Goal: Task Accomplishment & Management: Complete application form

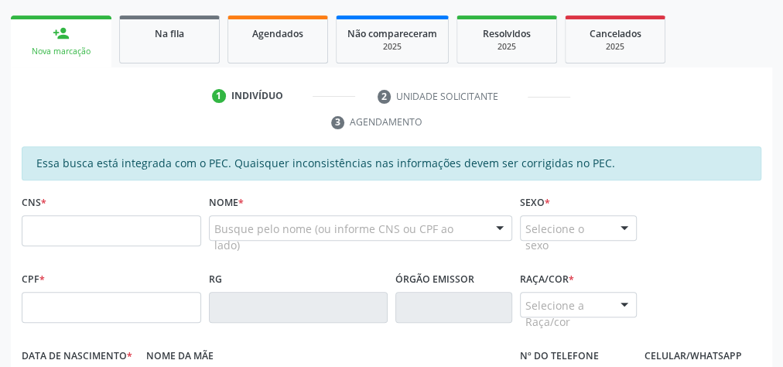
scroll to position [248, 0]
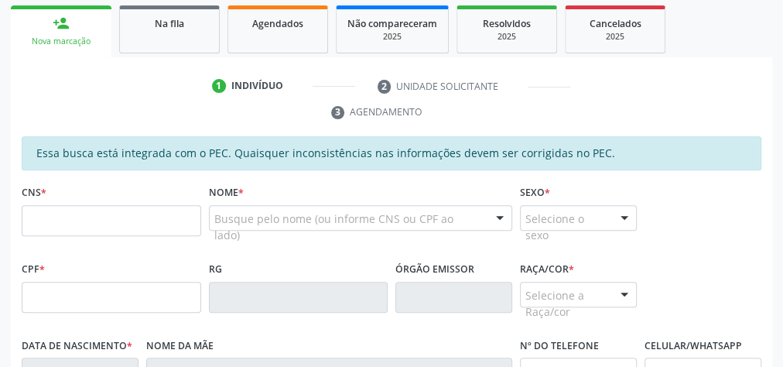
click at [118, 220] on input "text" at bounding box center [111, 220] width 179 height 31
type input "706 8077 8662 1829"
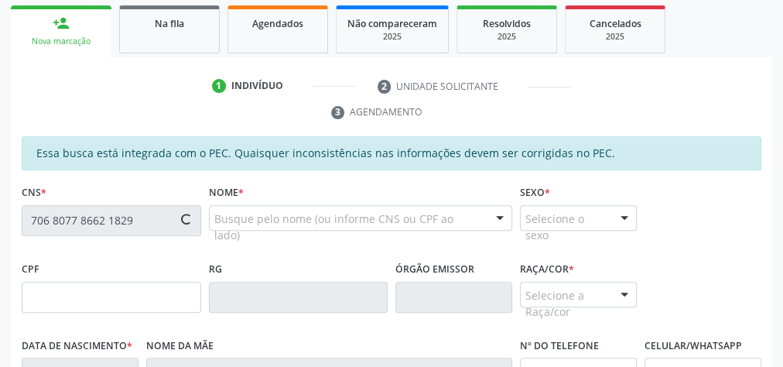
type input "098.996.234-23"
type input "20/03/1980"
type input "Creuza da Conceição"
type input "(82) 99400-1428"
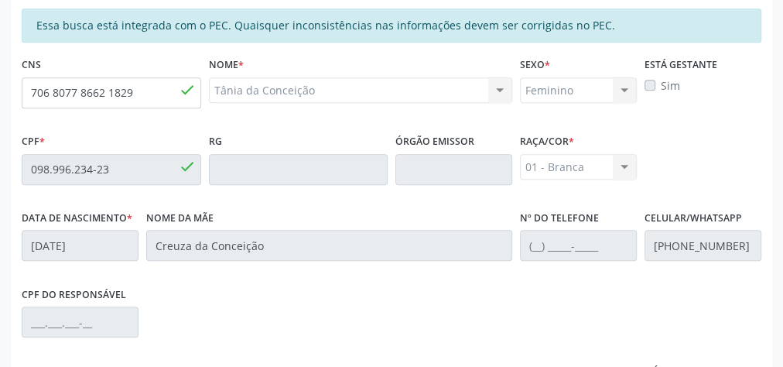
scroll to position [561, 0]
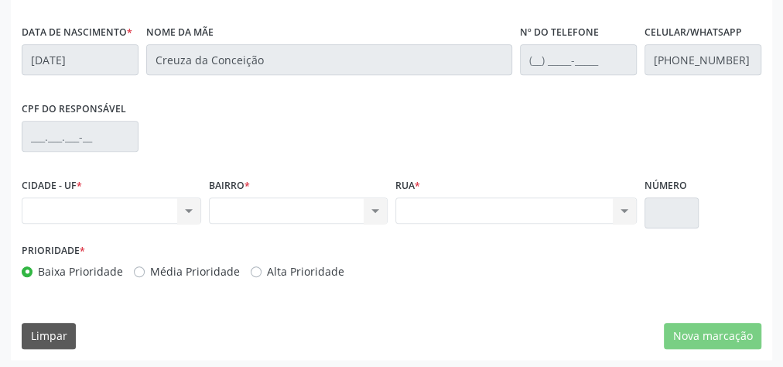
click at [183, 207] on div "Nenhum resultado encontrado para: " " Não há nenhuma opção para ser exibida." at bounding box center [111, 210] width 179 height 26
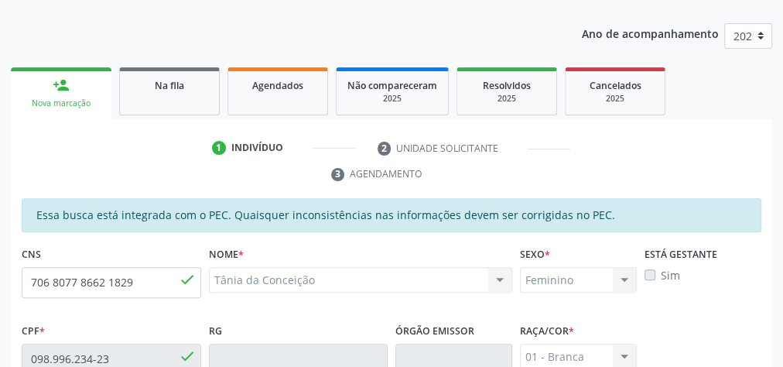
scroll to position [0, 0]
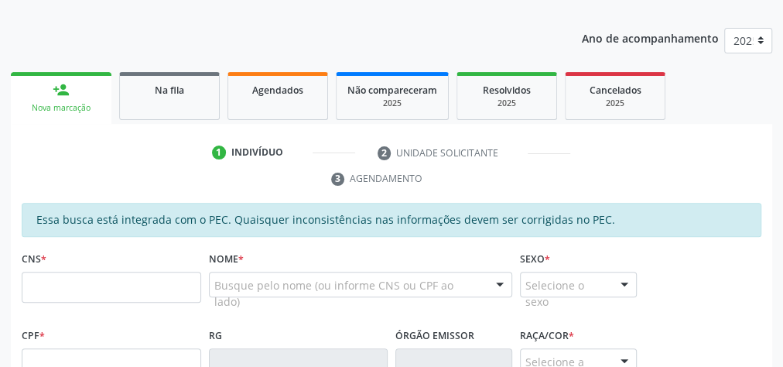
scroll to position [186, 0]
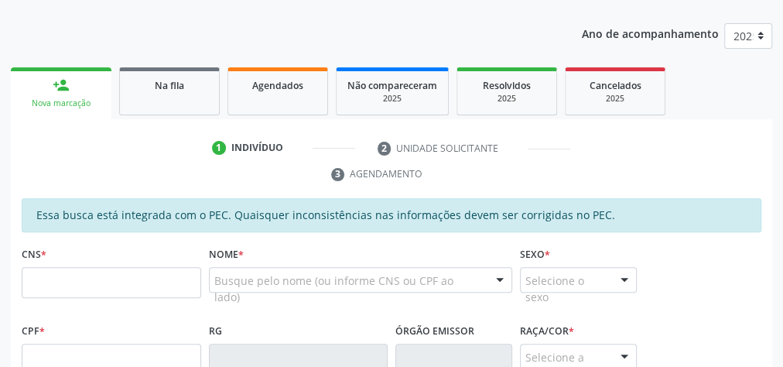
click at [132, 287] on input "text" at bounding box center [111, 282] width 179 height 31
type input "700 5061 8125 3254"
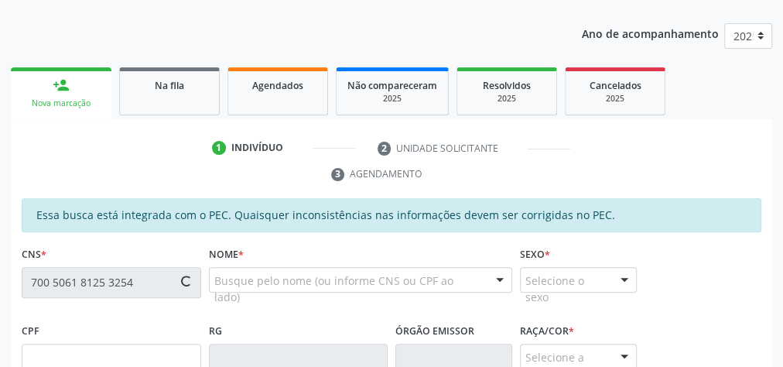
type input "185.792.624-29"
type input "2[DATE]"
type input "[PERSON_NAME][DATE]"
type input "[PHONE_NUMBER]"
type input "17"
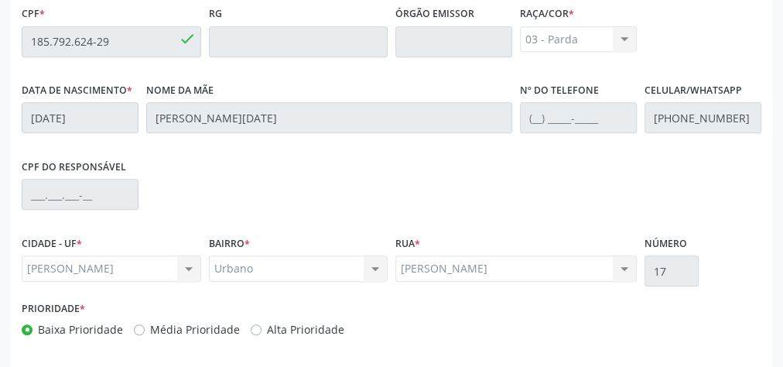
scroll to position [561, 0]
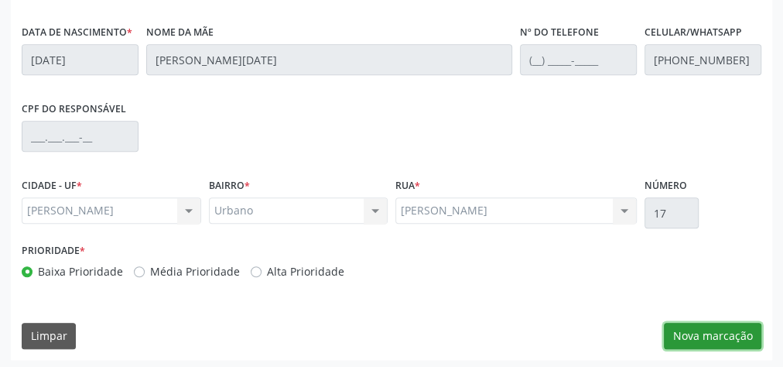
click at [723, 337] on button "Nova marcação" at bounding box center [712, 336] width 97 height 26
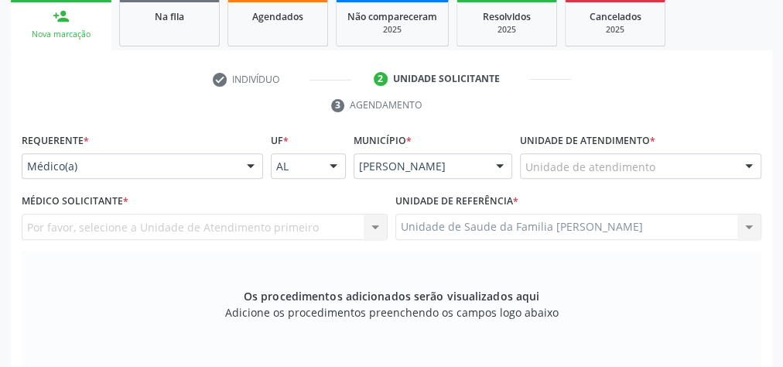
scroll to position [251, 0]
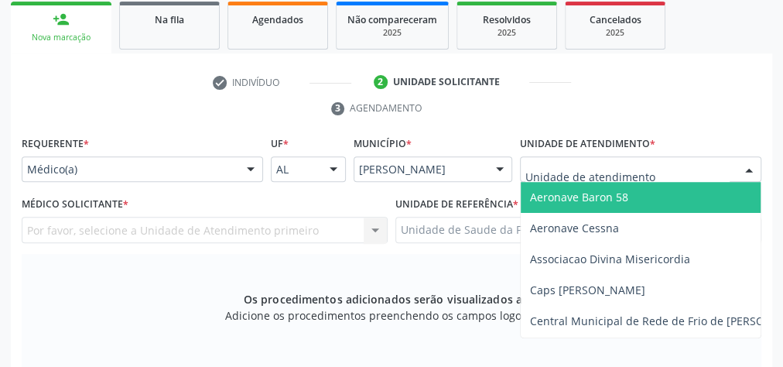
click at [745, 166] on div at bounding box center [748, 170] width 23 height 26
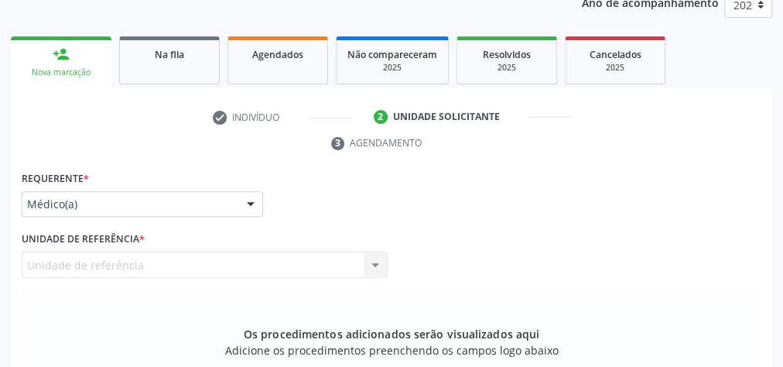
scroll to position [62, 0]
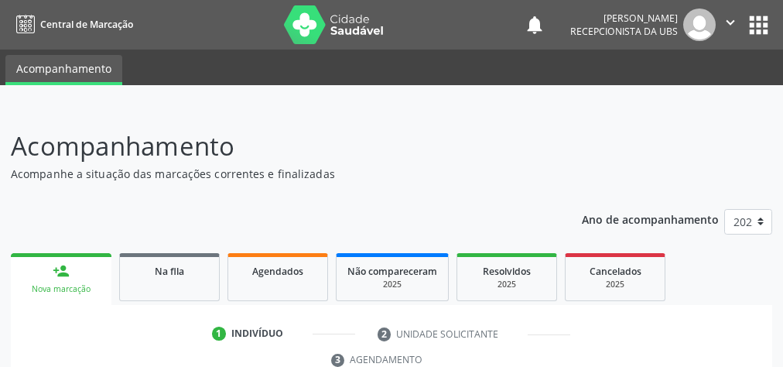
scroll to position [309, 0]
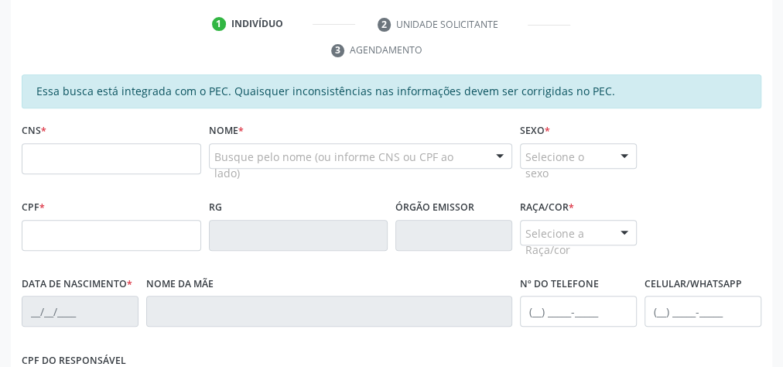
drag, startPoint x: 0, startPoint y: 0, endPoint x: 77, endPoint y: 153, distance: 171.6
click at [77, 153] on input "text" at bounding box center [111, 158] width 179 height 31
type input "706 8077 8662 1829"
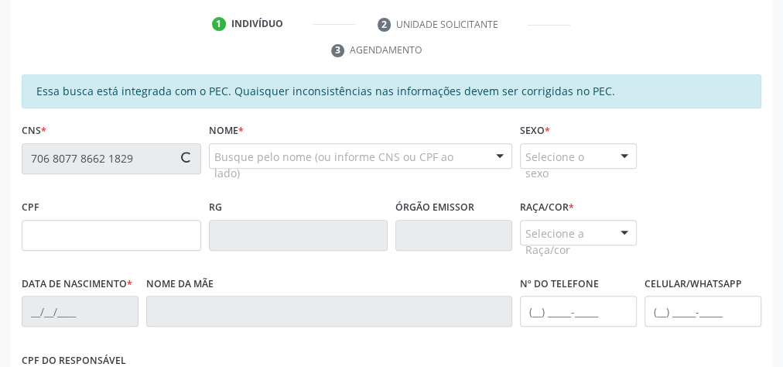
type input "098.996.234-23"
type input "20/03/1980"
type input "Creuza da Conceição"
type input "(82) 99400-1428"
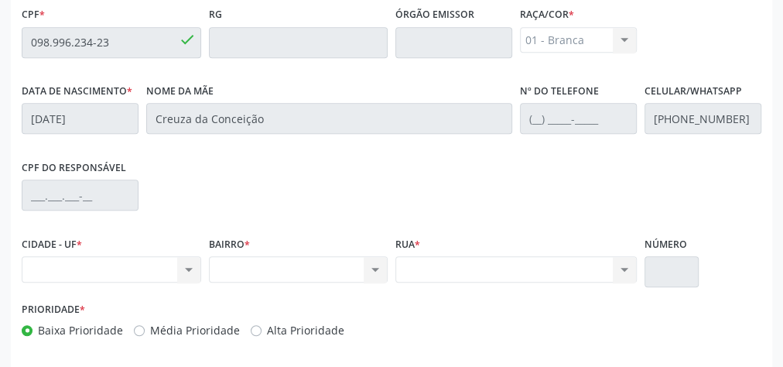
scroll to position [561, 0]
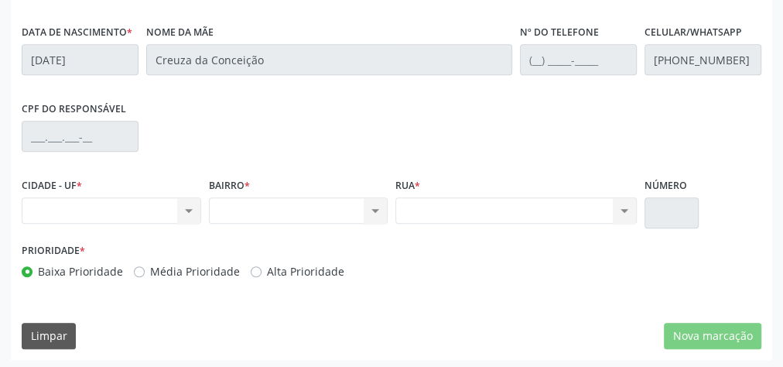
click at [186, 210] on div "Nenhum resultado encontrado para: " " Não há nenhuma opção para ser exibida." at bounding box center [111, 210] width 179 height 26
click at [372, 202] on div "Nenhum resultado encontrado para: " " Não há nenhuma opção para ser exibida." at bounding box center [298, 210] width 179 height 26
click at [422, 214] on div "CIDADE - UF * Nenhum resultado encontrado para: " " Não há nenhuma opção para s…" at bounding box center [391, 206] width 747 height 66
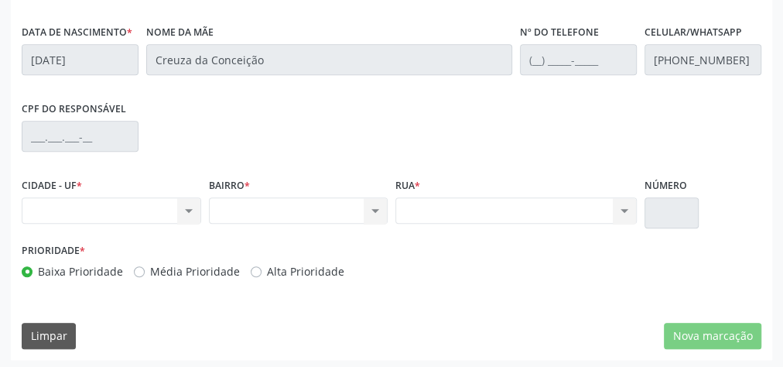
click at [637, 203] on div "Rua * Nenhum resultado encontrado para: " " Não há nenhuma opção para ser exibi…" at bounding box center [515, 206] width 249 height 66
click at [634, 203] on div "Nenhum resultado encontrado para: " " Não há nenhuma opção para ser exibida." at bounding box center [515, 210] width 241 height 26
click at [300, 221] on div "BAIRRO * Nenhum resultado encontrado para: " " Não há nenhuma opção para ser ex…" at bounding box center [298, 206] width 187 height 66
click at [500, 168] on div "CPF do responsável" at bounding box center [391, 135] width 747 height 77
drag, startPoint x: 500, startPoint y: 169, endPoint x: 367, endPoint y: 207, distance: 137.8
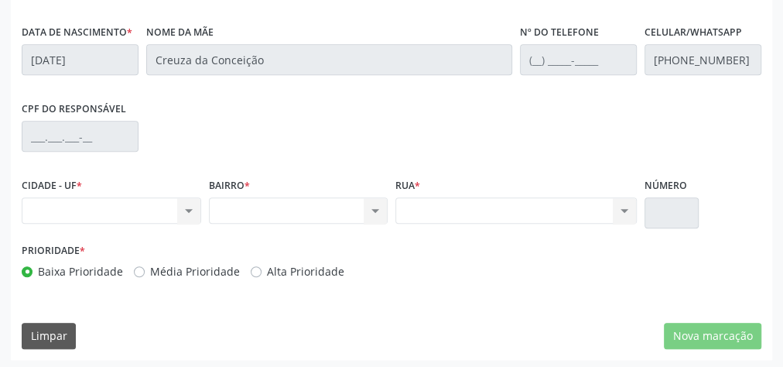
click at [449, 200] on div "Essa busca está integrada com o PEC. Quaisquer inconsistências nas informações …" at bounding box center [392, 56] width 740 height 467
drag, startPoint x: 345, startPoint y: 208, endPoint x: 656, endPoint y: 190, distance: 311.5
click at [344, 203] on div "Nenhum resultado encontrado para: " " Não há nenhuma opção para ser exibida." at bounding box center [298, 210] width 179 height 26
drag, startPoint x: 656, startPoint y: 190, endPoint x: 744, endPoint y: 254, distance: 108.6
click at [731, 243] on div "Essa busca está integrada com o PEC. Quaisquer inconsistências nas informações …" at bounding box center [392, 56] width 740 height 467
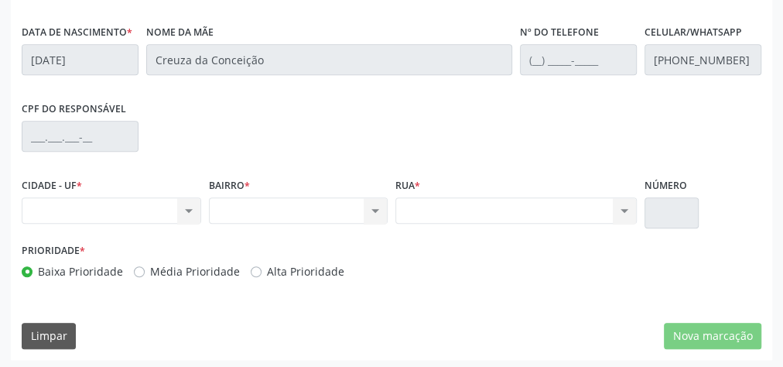
click at [185, 216] on div "Nenhum resultado encontrado para: " " Não há nenhuma opção para ser exibida." at bounding box center [111, 210] width 179 height 26
click at [189, 216] on div "Nenhum resultado encontrado para: " " Não há nenhuma opção para ser exibida." at bounding box center [111, 210] width 179 height 26
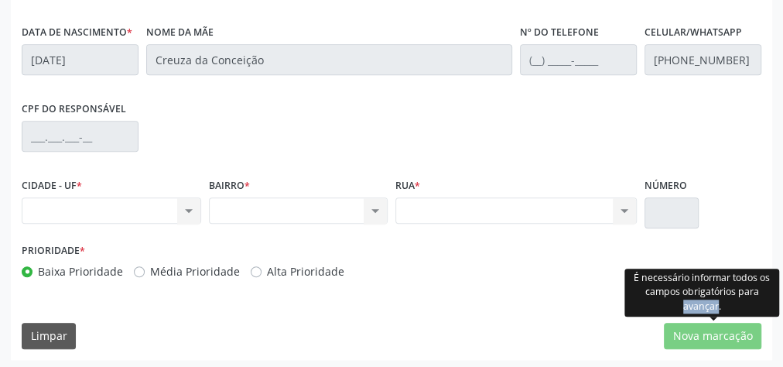
click at [715, 315] on div "É necessário informar todos os campos obrigatórios para avançar." at bounding box center [701, 292] width 155 height 48
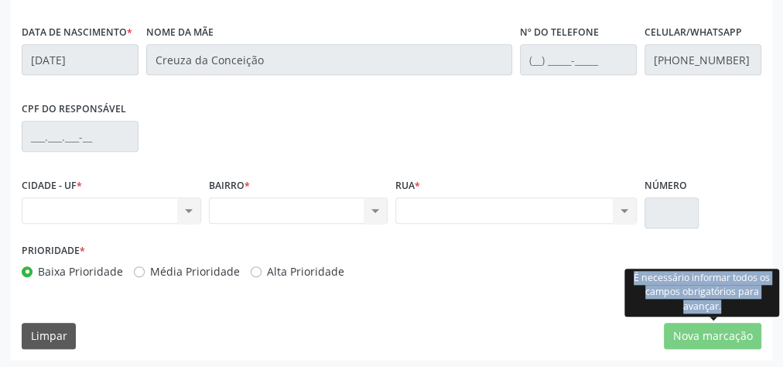
click at [715, 315] on div "É necessário informar todos os campos obrigatórios para avançar." at bounding box center [701, 292] width 155 height 48
drag, startPoint x: 725, startPoint y: 320, endPoint x: 543, endPoint y: 313, distance: 181.9
click at [715, 315] on div "É necessário informar todos os campos obrigatórios para avançar." at bounding box center [701, 292] width 155 height 48
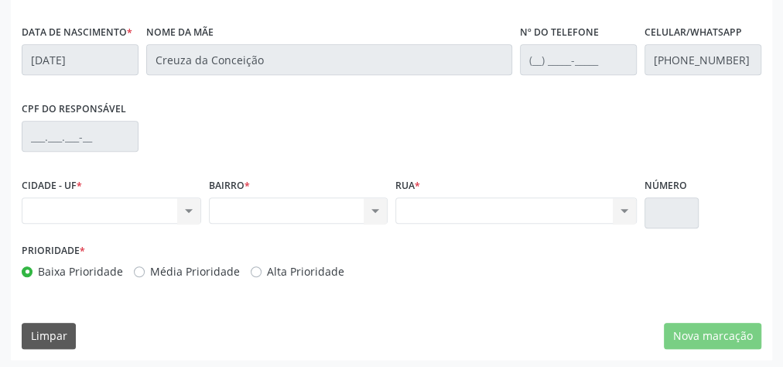
click at [539, 301] on div "Essa busca está integrada com o PEC. Quaisquer inconsistências nas informações …" at bounding box center [391, 91] width 761 height 537
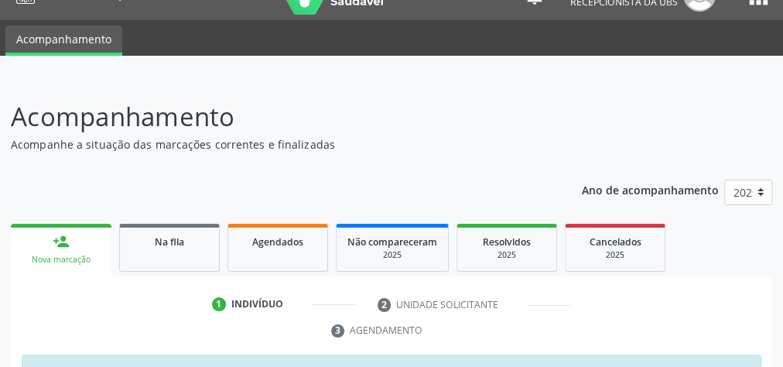
scroll to position [0, 0]
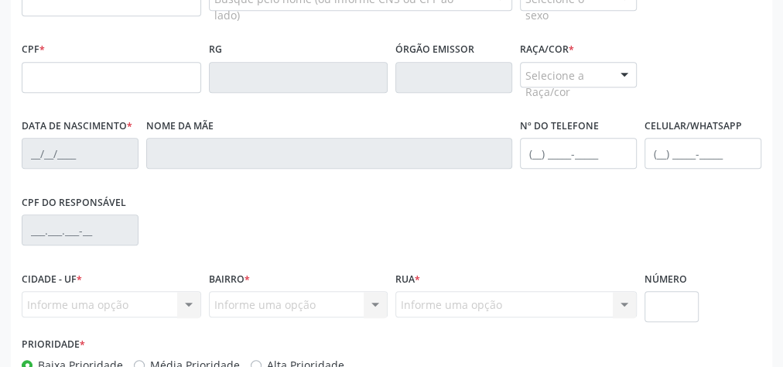
scroll to position [344, 0]
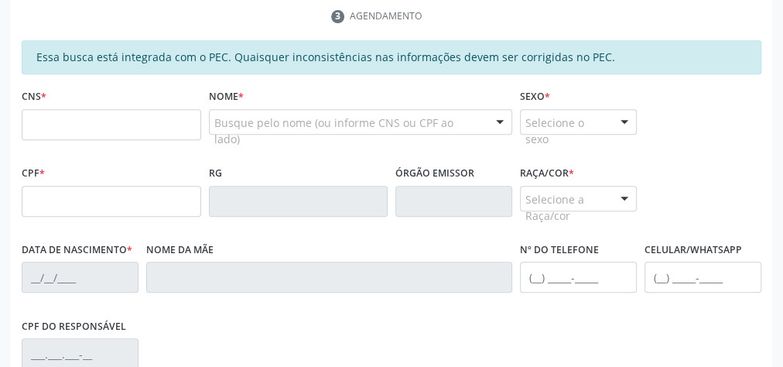
click at [119, 123] on input "text" at bounding box center [111, 124] width 179 height 31
type input "700 5061 8125 3254"
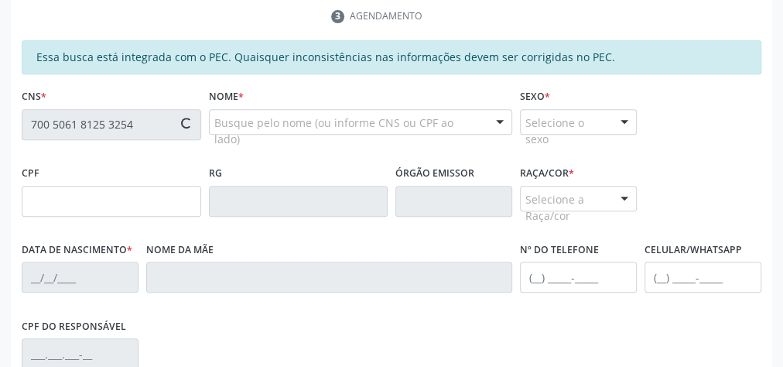
type input "185.792.624-29"
type input "2[DATE]"
type input "[PERSON_NAME][DATE]"
type input "[PHONE_NUMBER]"
type input "17"
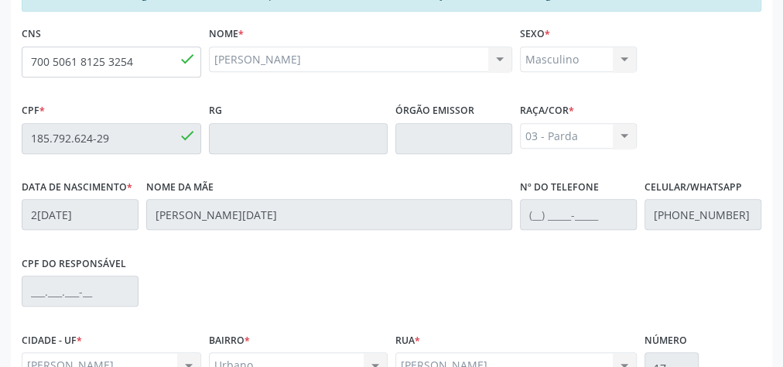
scroll to position [561, 0]
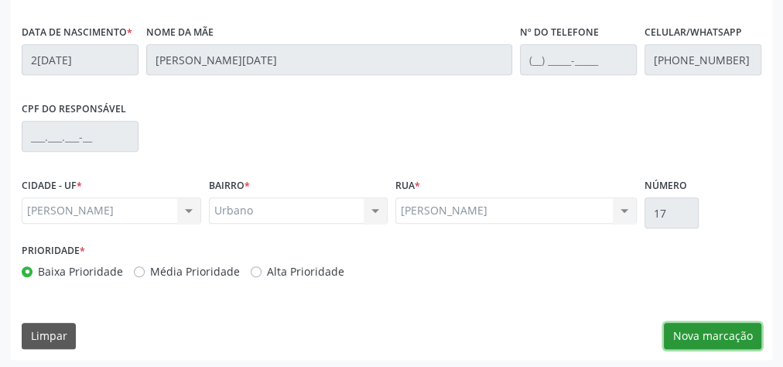
click at [744, 329] on button "Nova marcação" at bounding box center [712, 336] width 97 height 26
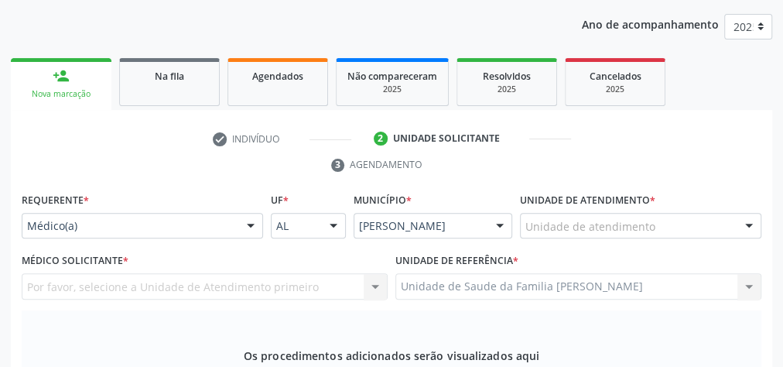
scroll to position [190, 0]
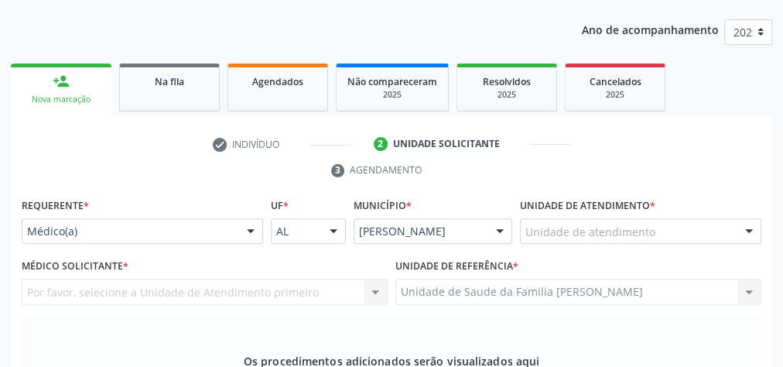
click at [745, 227] on div at bounding box center [748, 232] width 23 height 26
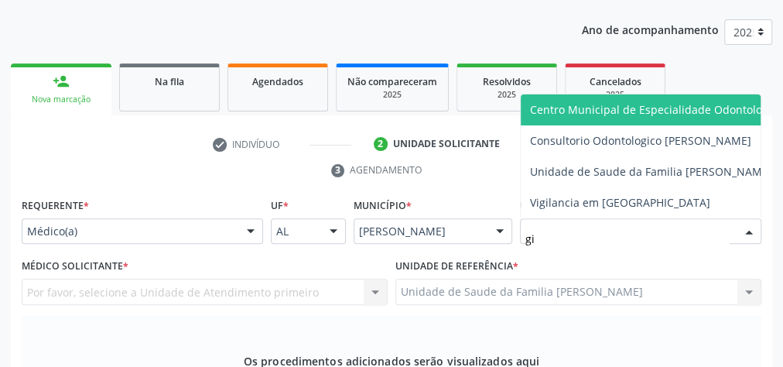
type input "gis"
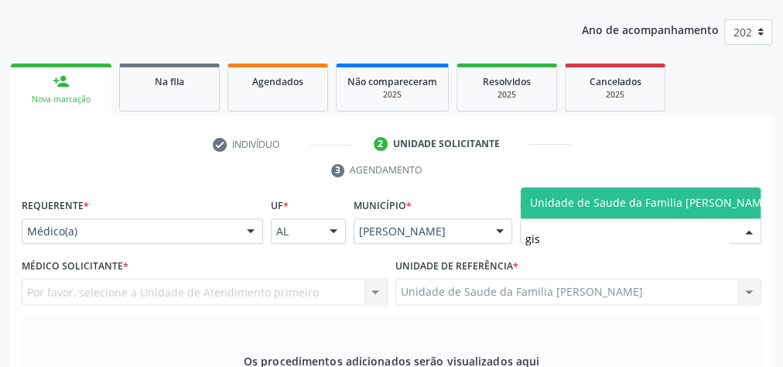
click at [681, 195] on span "Unidade de Saude da Familia [PERSON_NAME]" at bounding box center [651, 202] width 242 height 15
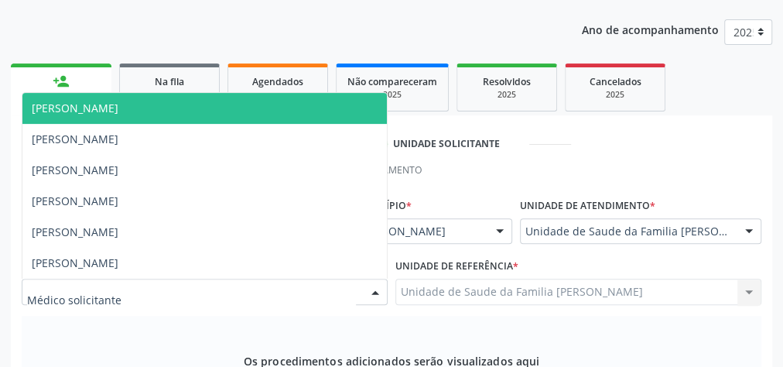
click at [371, 287] on div at bounding box center [375, 292] width 23 height 26
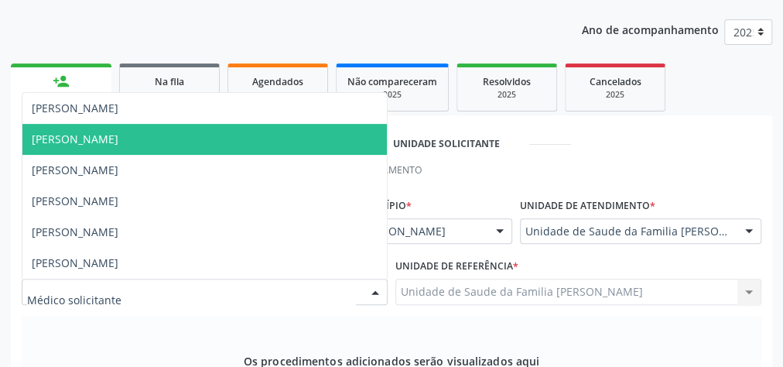
click at [152, 128] on span "[PERSON_NAME]" at bounding box center [204, 139] width 364 height 31
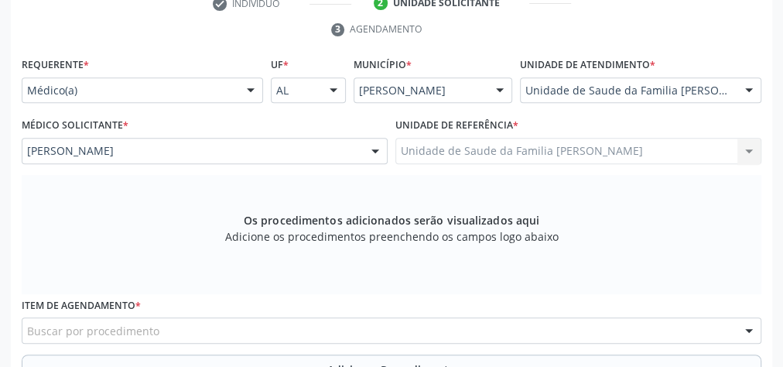
scroll to position [437, 0]
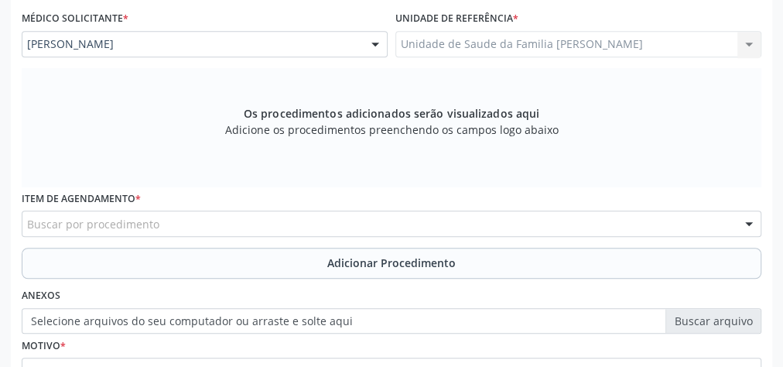
click at [446, 224] on div "Buscar por procedimento" at bounding box center [392, 223] width 740 height 26
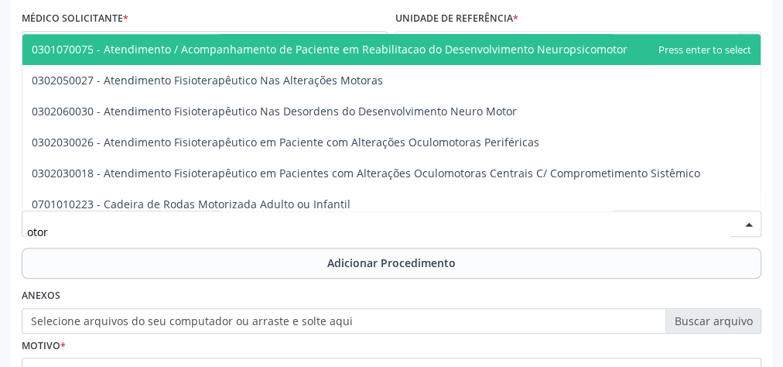
type input "otorr"
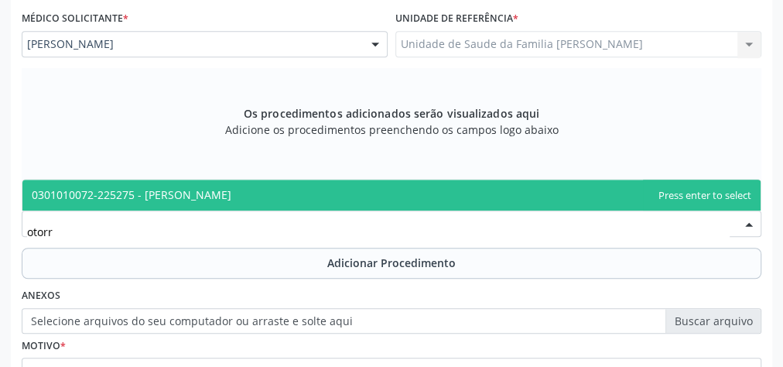
click at [231, 197] on span "0301010072-225275 - [PERSON_NAME]" at bounding box center [132, 194] width 200 height 15
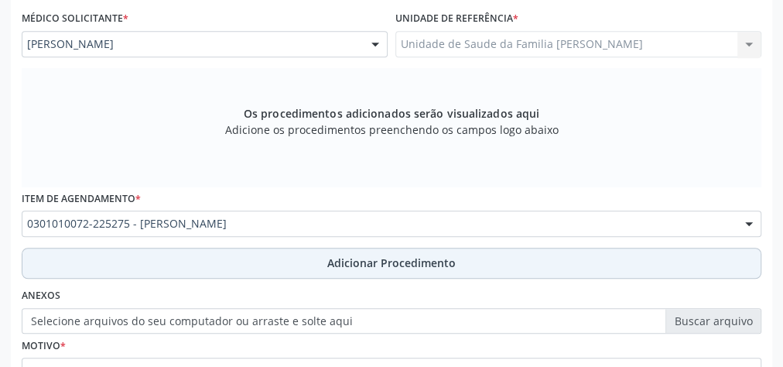
click at [398, 256] on span "Adicionar Procedimento" at bounding box center [391, 263] width 128 height 16
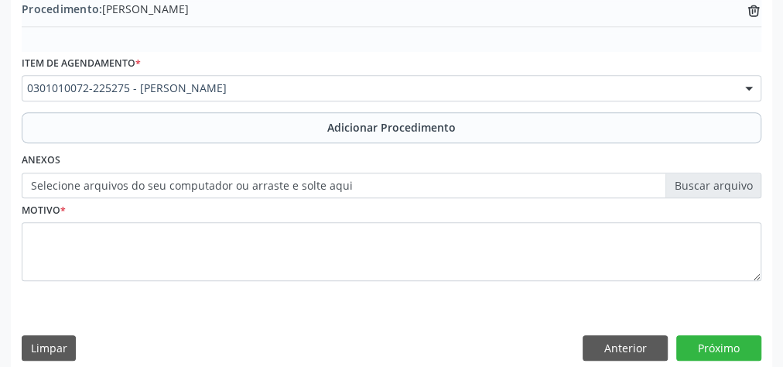
scroll to position [526, 0]
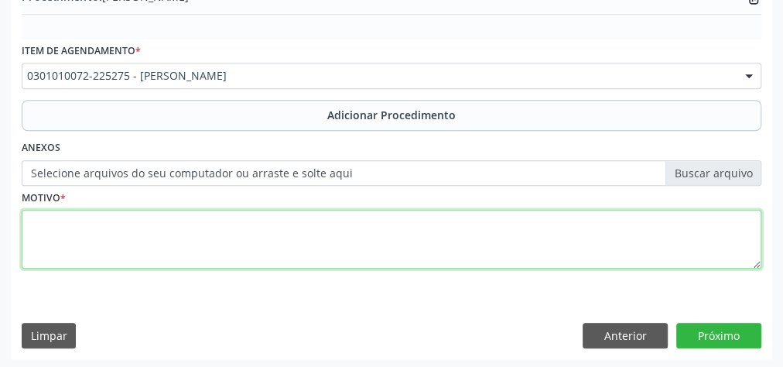
click at [378, 233] on textarea at bounding box center [392, 239] width 740 height 59
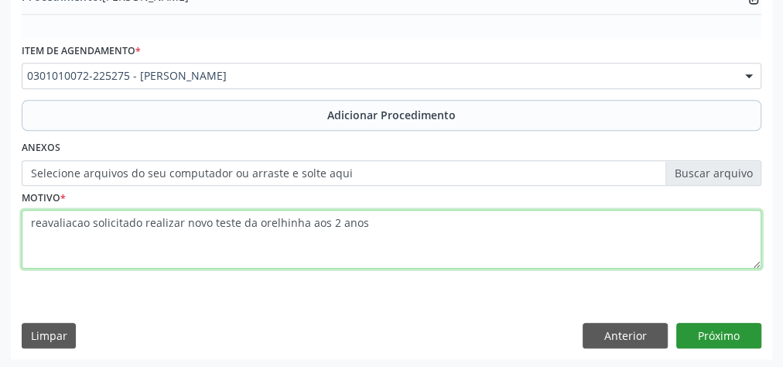
type textarea "reavaliacao solicitado realizar novo teste da orelhinha aos 2 anos"
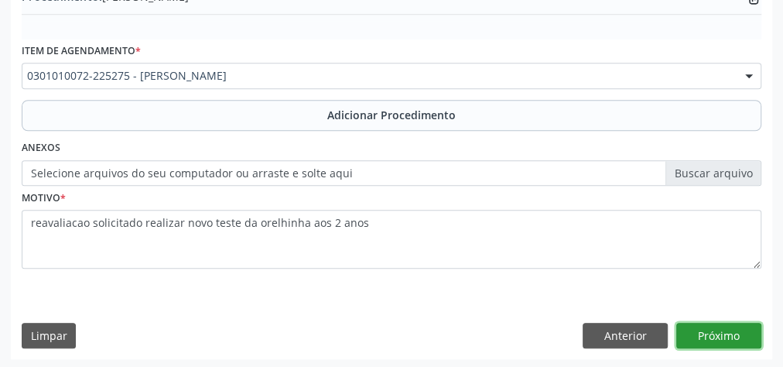
click at [739, 335] on button "Próximo" at bounding box center [718, 336] width 85 height 26
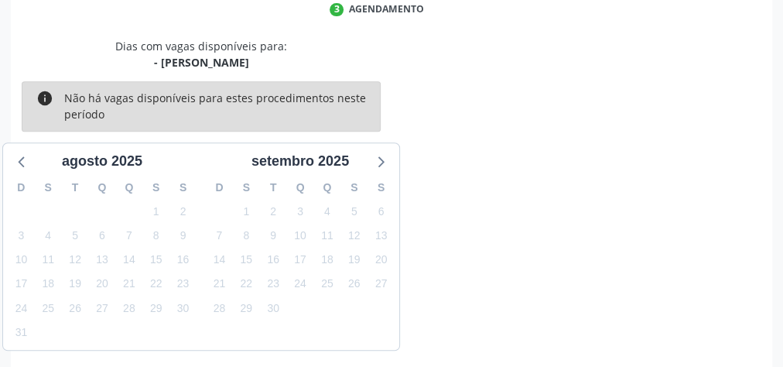
scroll to position [410, 0]
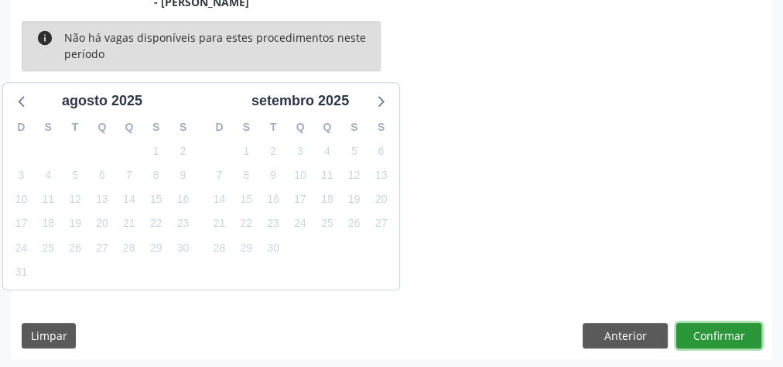
click at [739, 335] on button "Confirmar" at bounding box center [718, 336] width 85 height 26
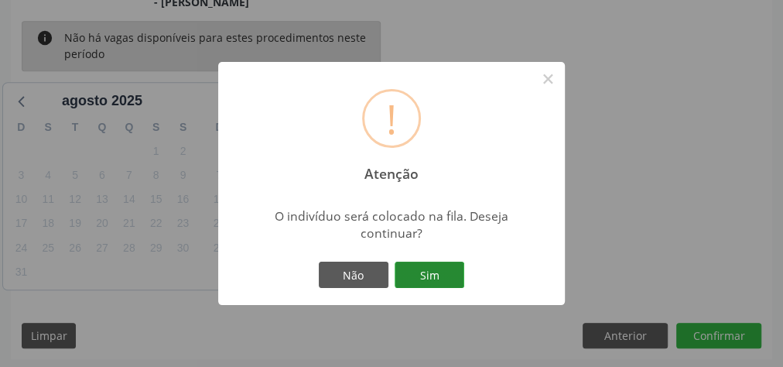
click at [426, 278] on button "Sim" at bounding box center [430, 274] width 70 height 26
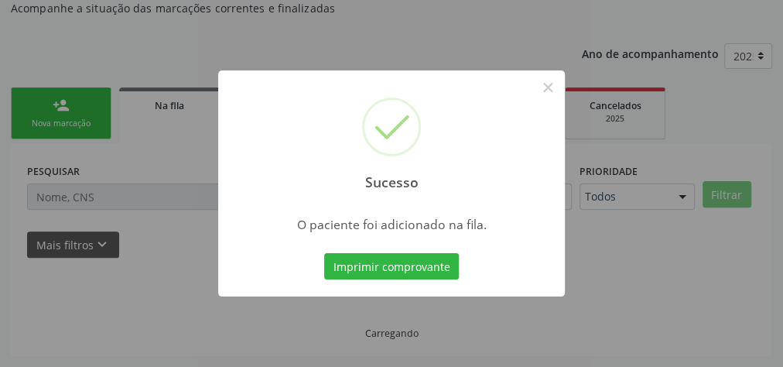
scroll to position [164, 0]
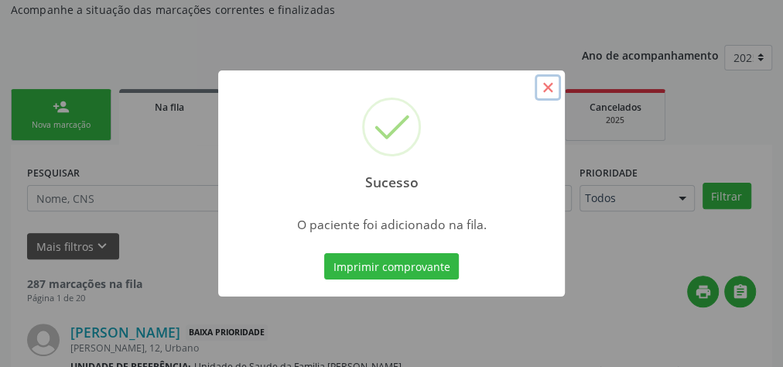
click at [550, 97] on button "×" at bounding box center [548, 87] width 26 height 26
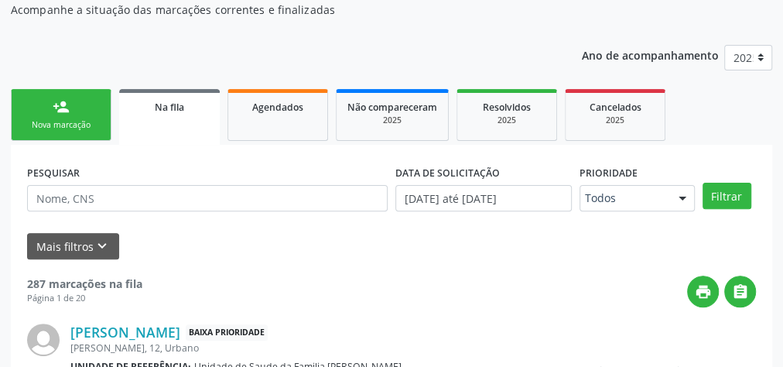
click at [68, 115] on link "person_add Nova marcação" at bounding box center [61, 115] width 101 height 52
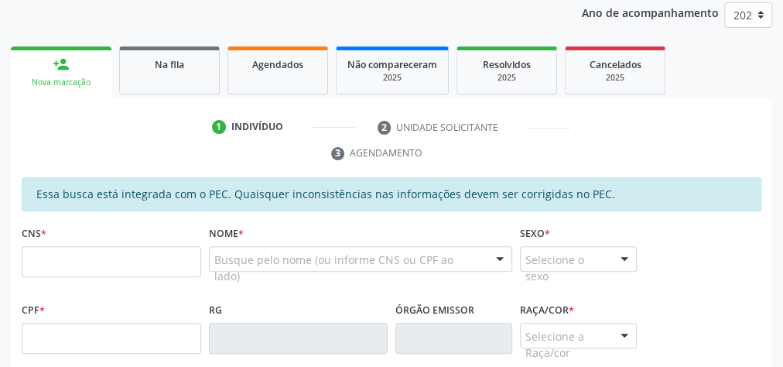
scroll to position [226, 0]
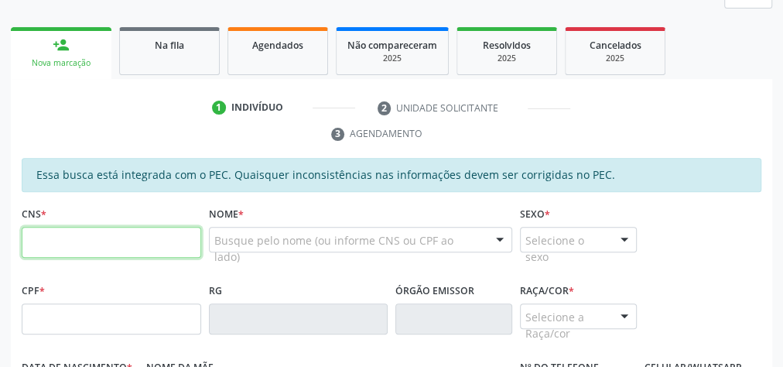
click at [122, 244] on input "text" at bounding box center [111, 242] width 179 height 31
type input "700 5061 8125 3254"
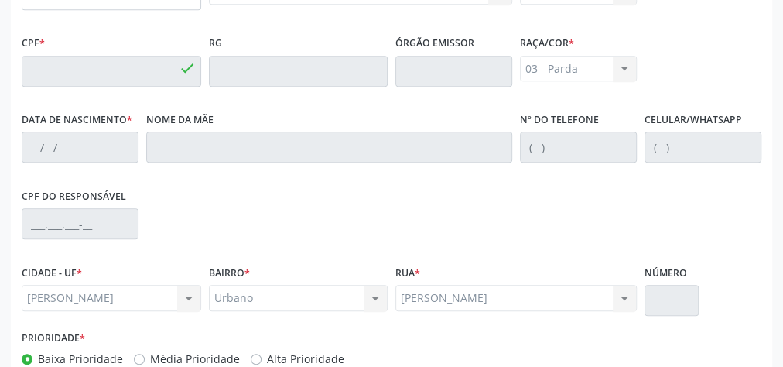
type input "185.792.624-29"
type input "28/06/2023"
type input "Ana Lucia Lopes da Silva"
type input "(82) 99148-7705"
type input "17"
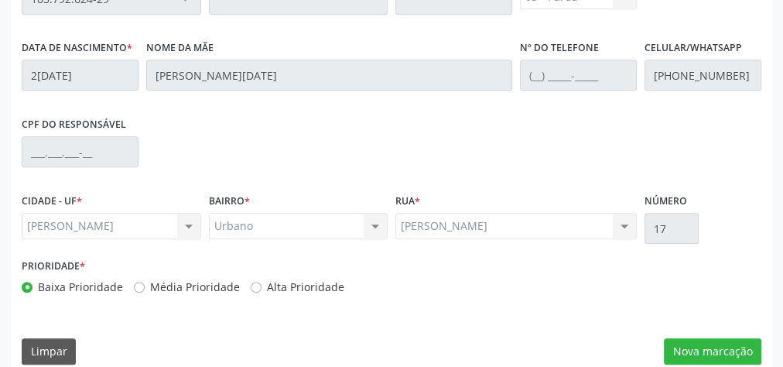
scroll to position [561, 0]
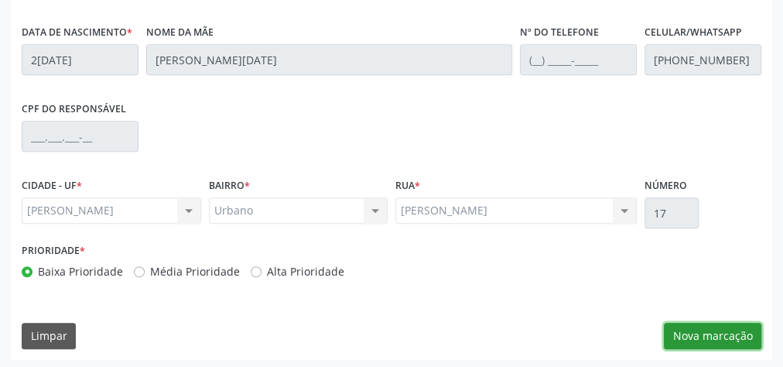
click at [721, 340] on button "Nova marcação" at bounding box center [712, 336] width 97 height 26
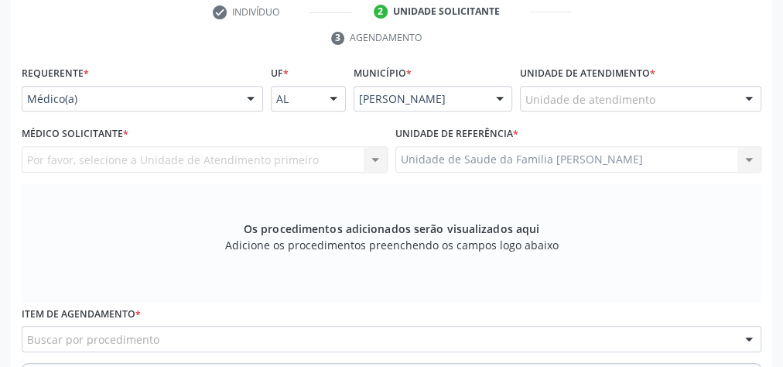
scroll to position [313, 0]
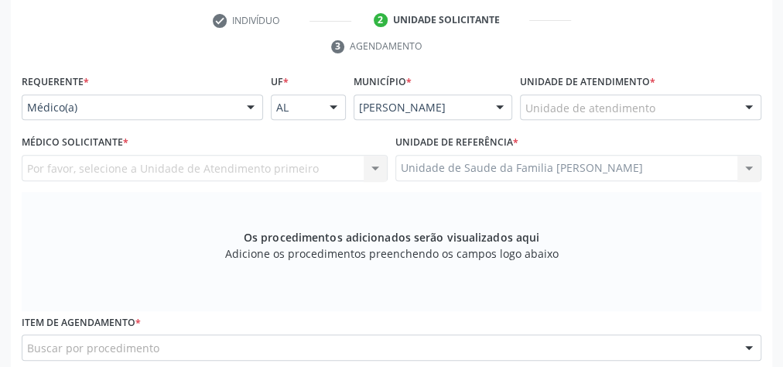
click at [665, 113] on div "Unidade de atendimento" at bounding box center [640, 107] width 241 height 26
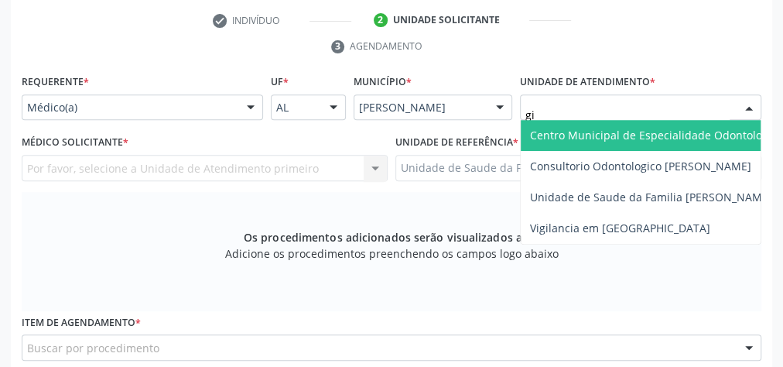
type input "gis"
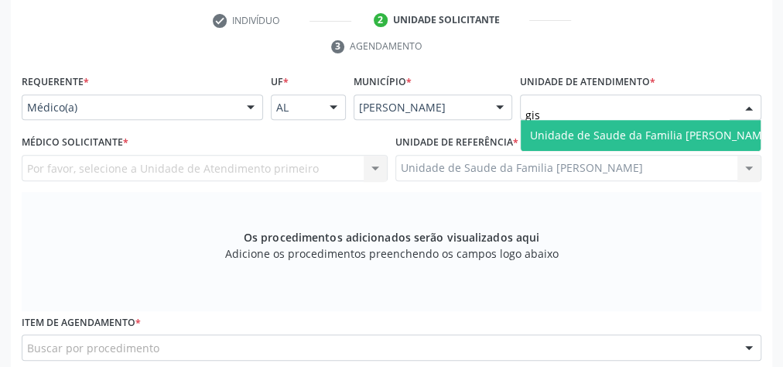
click at [661, 135] on span "Unidade de Saude da Familia [PERSON_NAME]" at bounding box center [651, 135] width 242 height 15
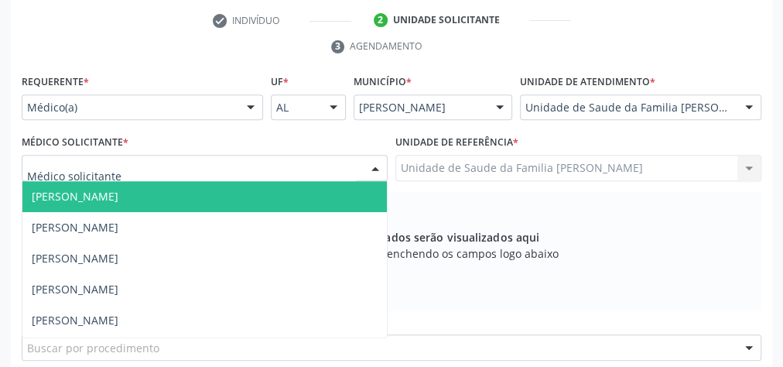
click at [376, 166] on div at bounding box center [375, 169] width 23 height 26
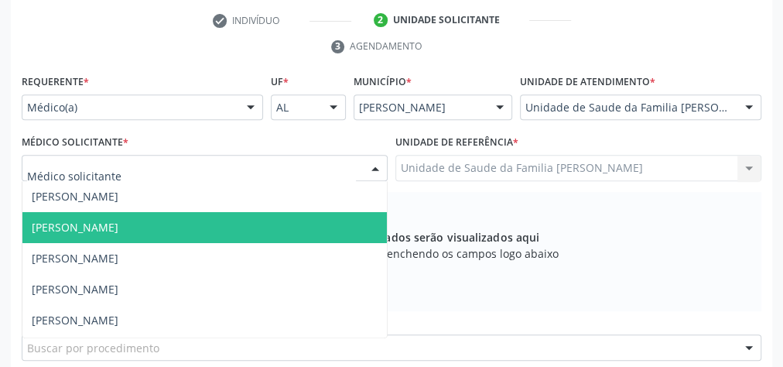
click at [189, 218] on span "[PERSON_NAME]" at bounding box center [204, 227] width 364 height 31
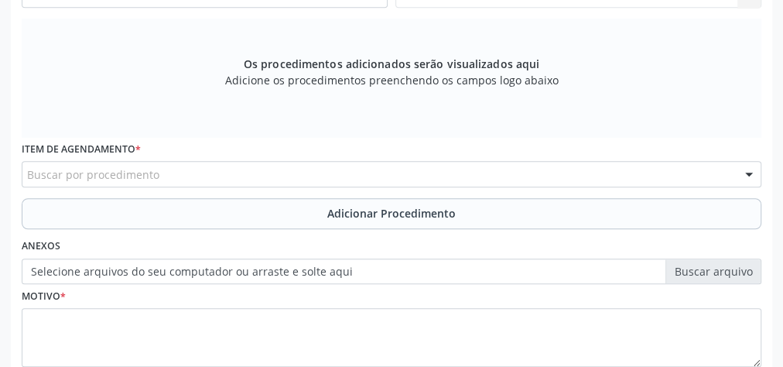
scroll to position [561, 0]
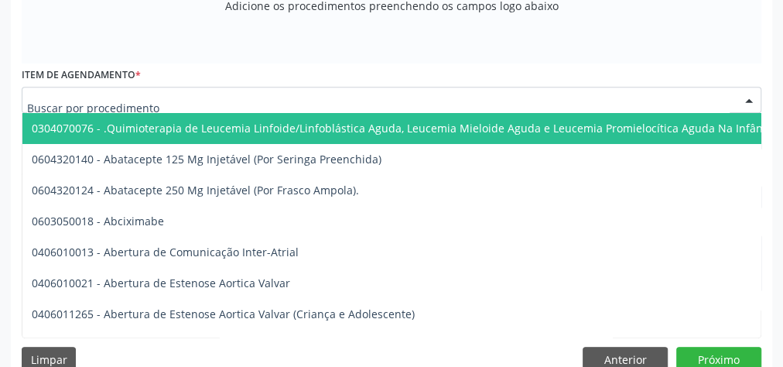
click at [391, 98] on div at bounding box center [392, 100] width 740 height 26
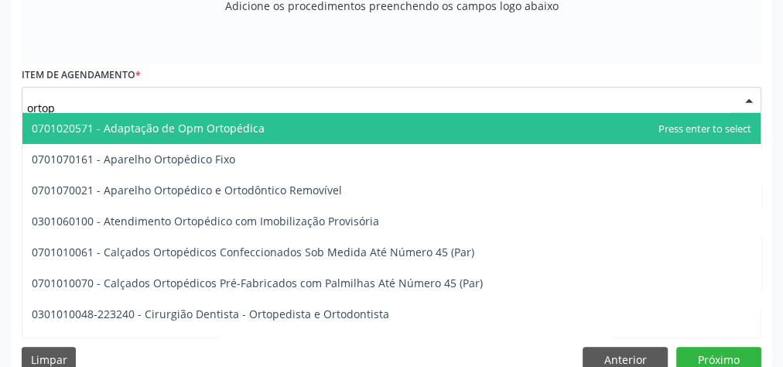
type input "ortope"
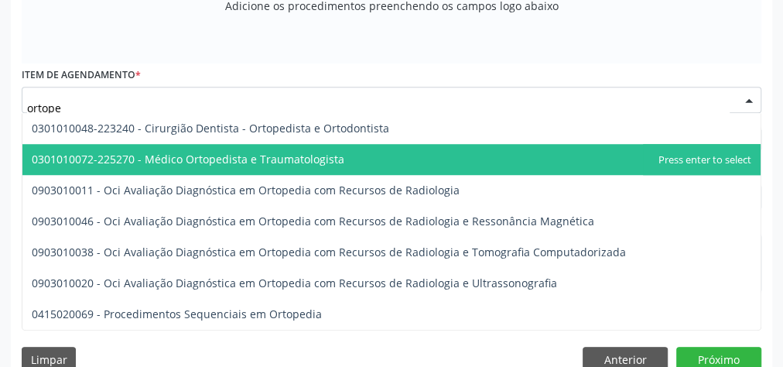
click at [249, 159] on span "0301010072-225270 - Médico Ortopedista e Traumatologista" at bounding box center [188, 159] width 313 height 15
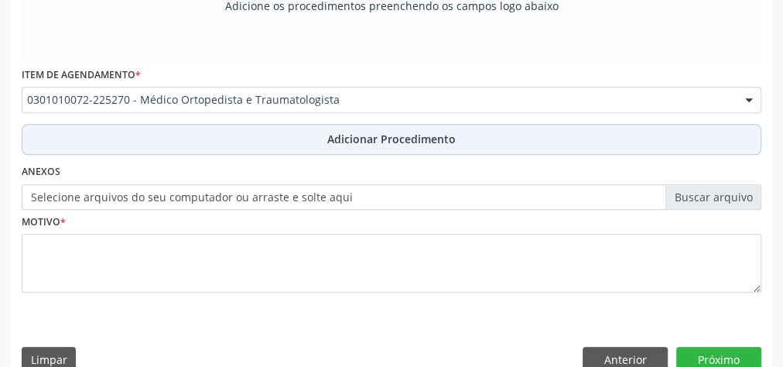
click at [400, 131] on span "Adicionar Procedimento" at bounding box center [391, 139] width 128 height 16
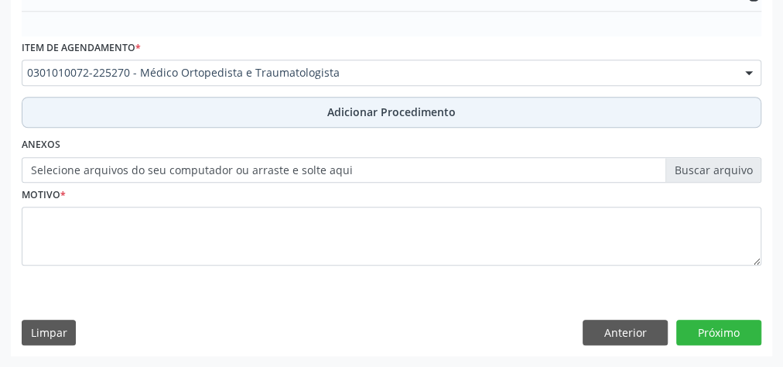
scroll to position [502, 0]
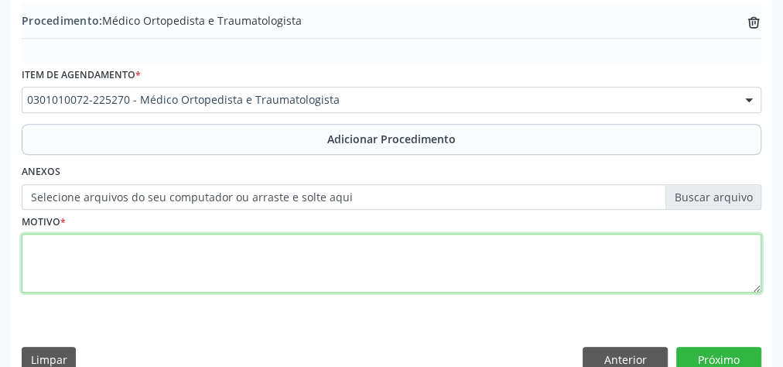
click at [312, 260] on textarea at bounding box center [392, 263] width 740 height 59
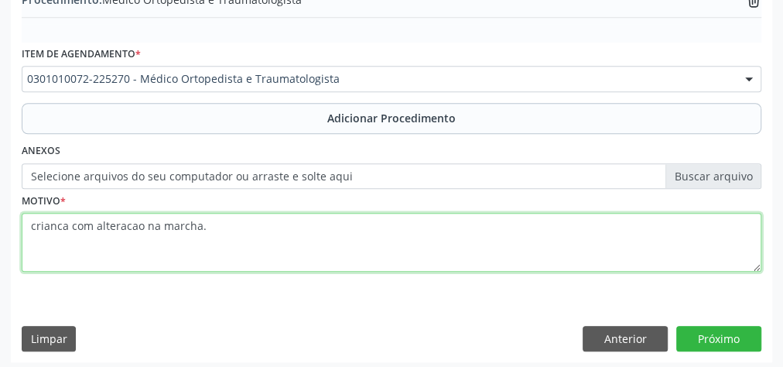
scroll to position [526, 0]
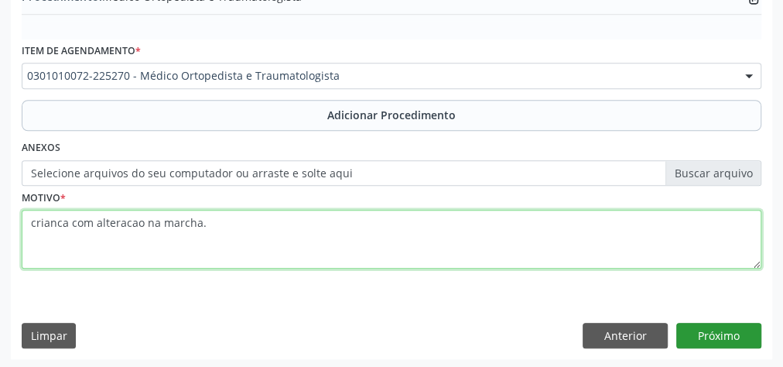
type textarea "crianca com alteracao na marcha."
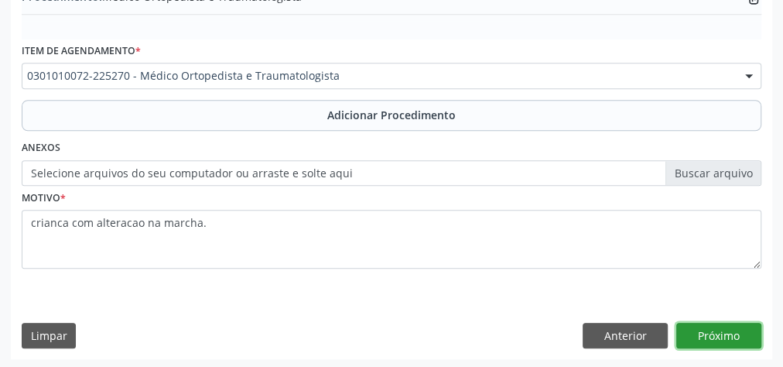
click at [735, 329] on button "Próximo" at bounding box center [718, 336] width 85 height 26
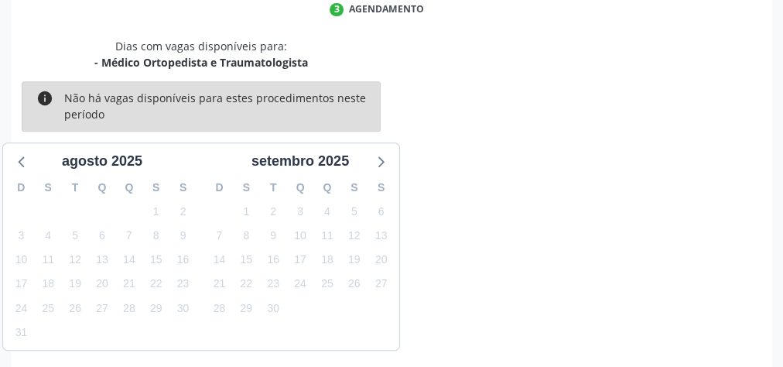
scroll to position [410, 0]
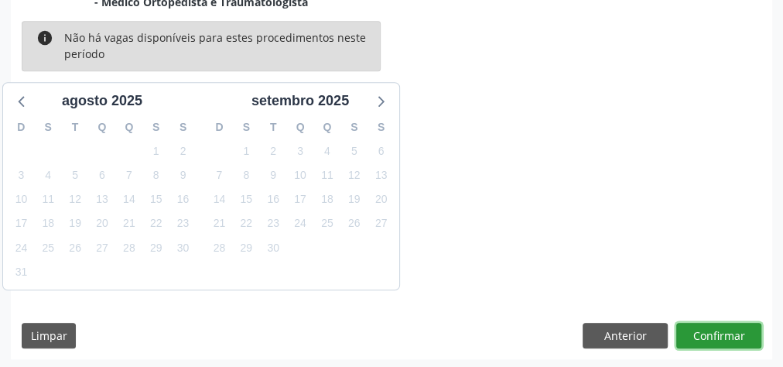
click at [735, 329] on button "Confirmar" at bounding box center [718, 336] width 85 height 26
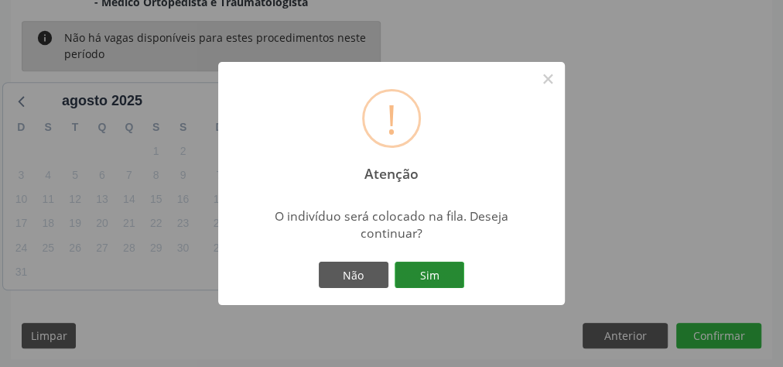
click at [424, 273] on button "Sim" at bounding box center [430, 274] width 70 height 26
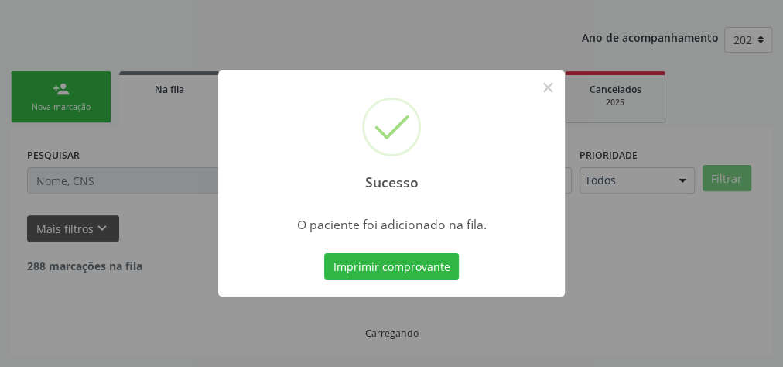
scroll to position [164, 0]
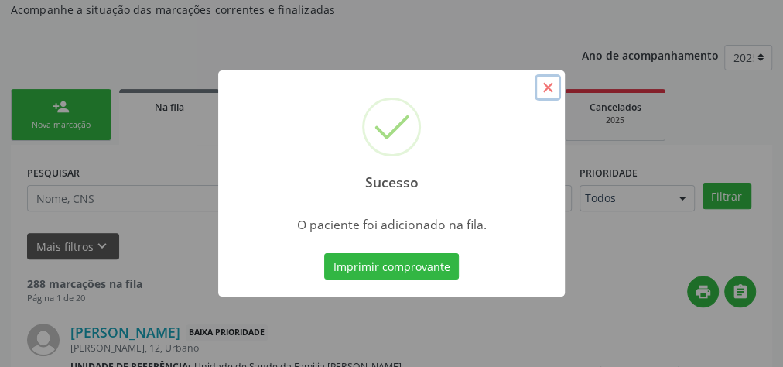
click at [555, 86] on button "×" at bounding box center [548, 87] width 26 height 26
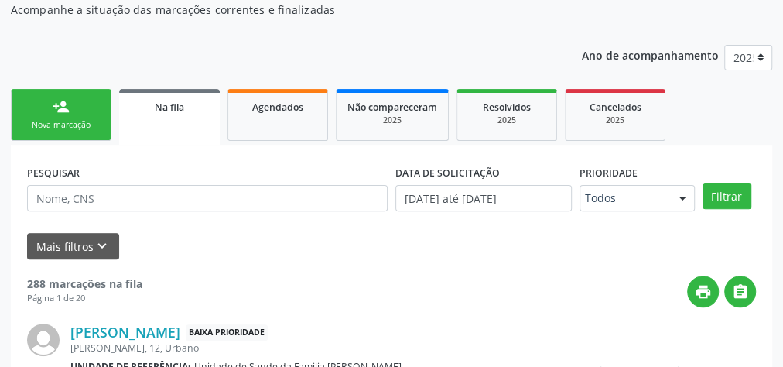
click at [66, 104] on div "person_add" at bounding box center [61, 106] width 17 height 17
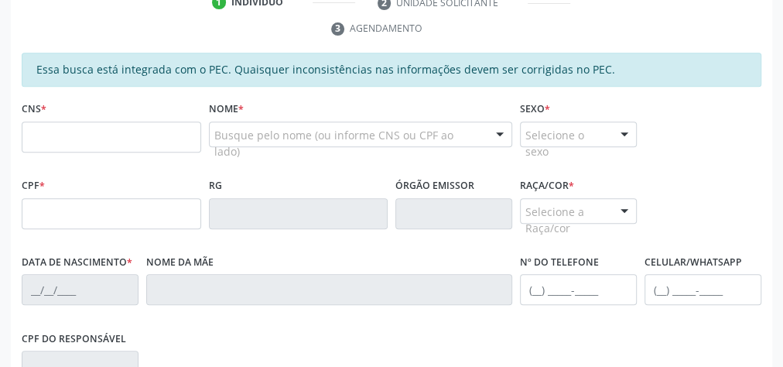
scroll to position [350, 0]
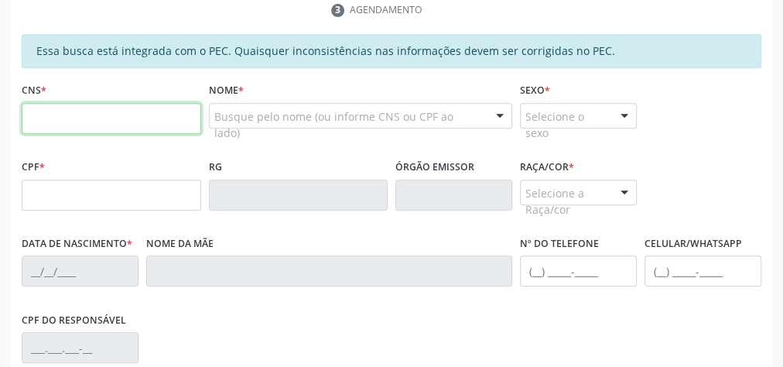
click at [101, 111] on input "text" at bounding box center [111, 118] width 179 height 31
type input "700 0057 2744 6508"
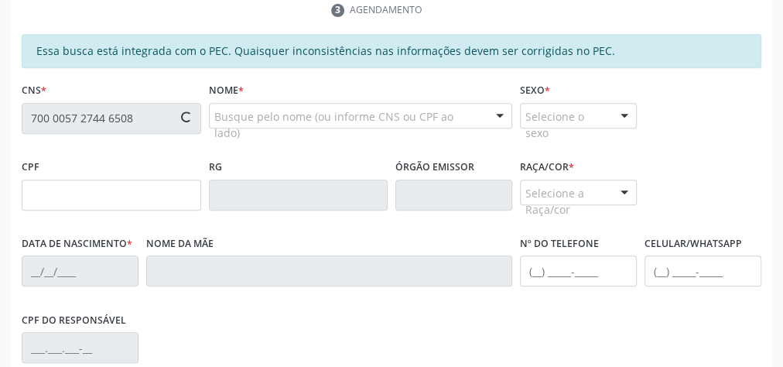
type input "183.630.544-37"
type input "27/11/2022"
type input "Roberta da Conceicao Gomes"
type input "(82) 99186-2307"
type input "36"
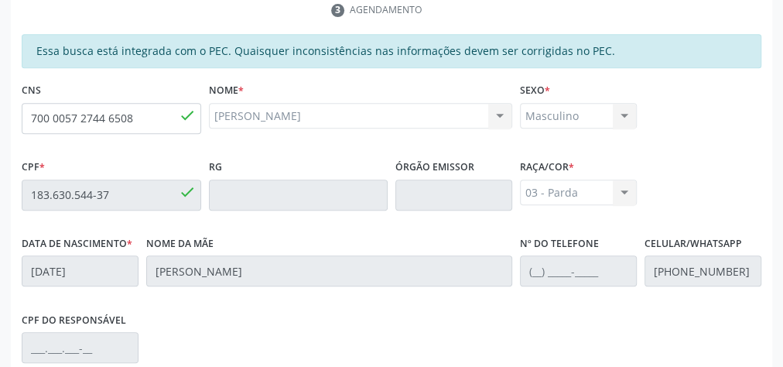
scroll to position [561, 0]
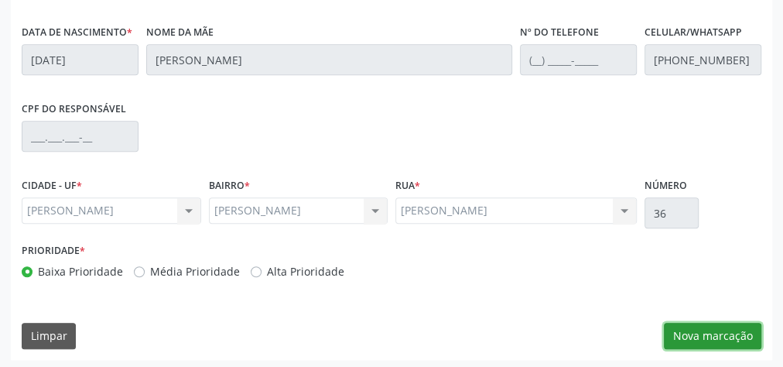
click at [705, 333] on button "Nova marcação" at bounding box center [712, 336] width 97 height 26
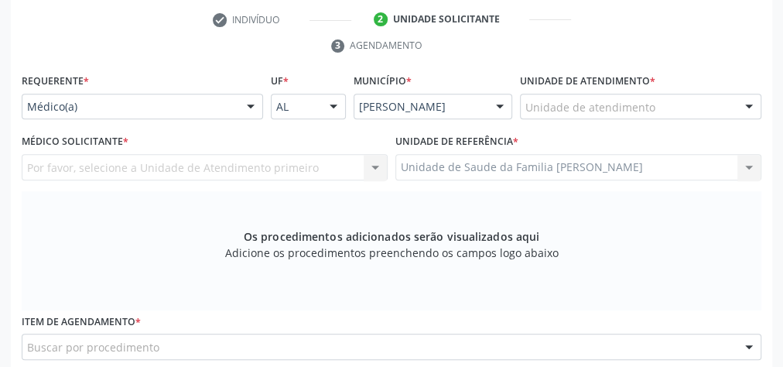
scroll to position [313, 0]
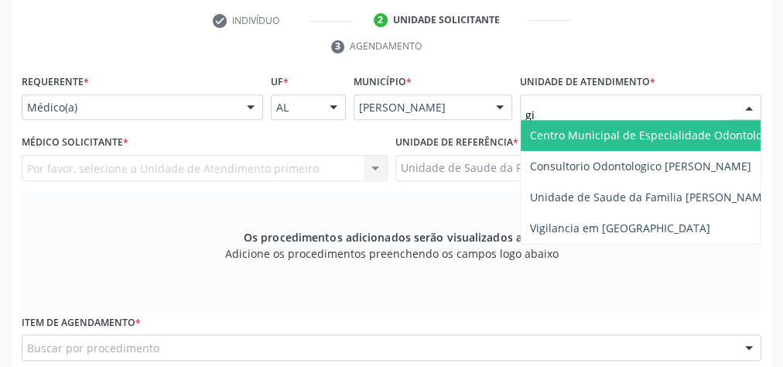
type input "gis"
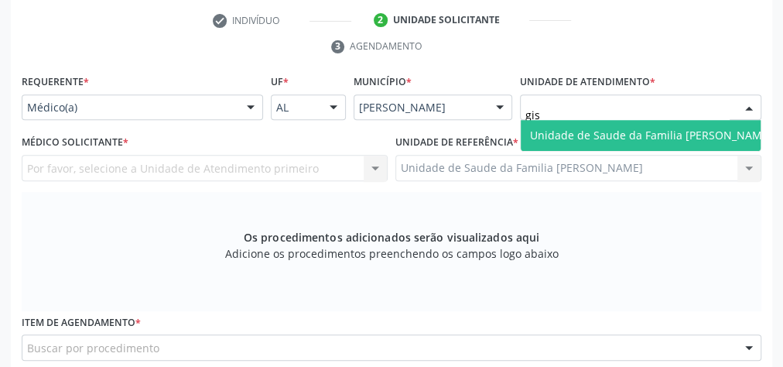
click at [652, 136] on span "Unidade de Saude da Familia [PERSON_NAME]" at bounding box center [651, 135] width 242 height 15
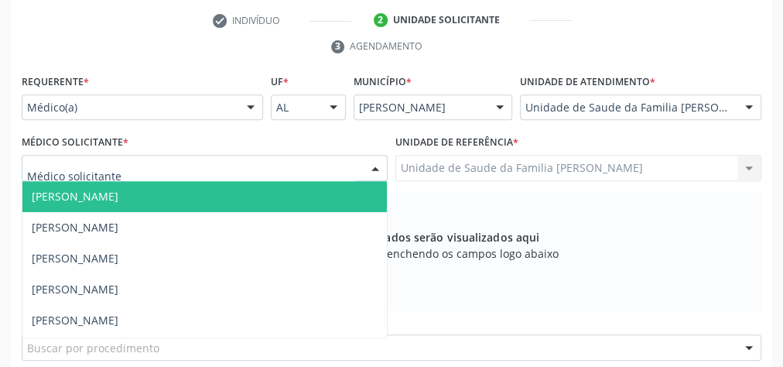
click at [370, 169] on div at bounding box center [375, 169] width 23 height 26
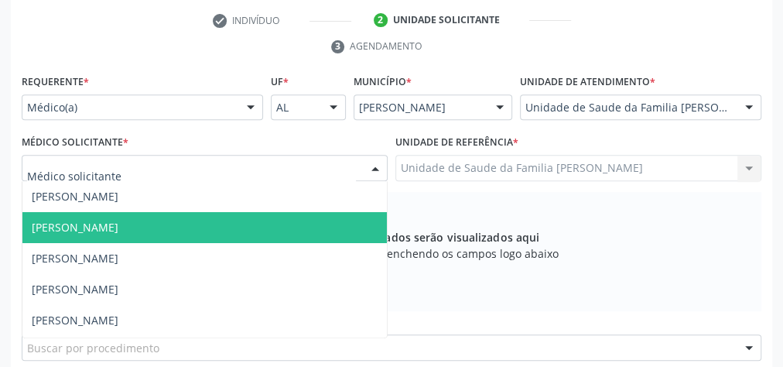
click at [118, 226] on span "[PERSON_NAME]" at bounding box center [75, 227] width 87 height 15
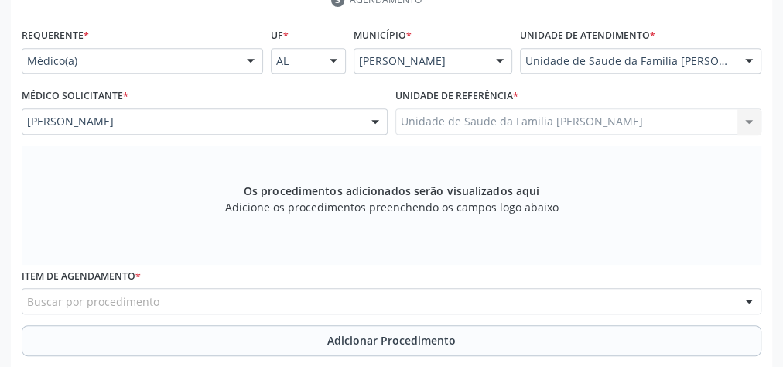
scroll to position [561, 0]
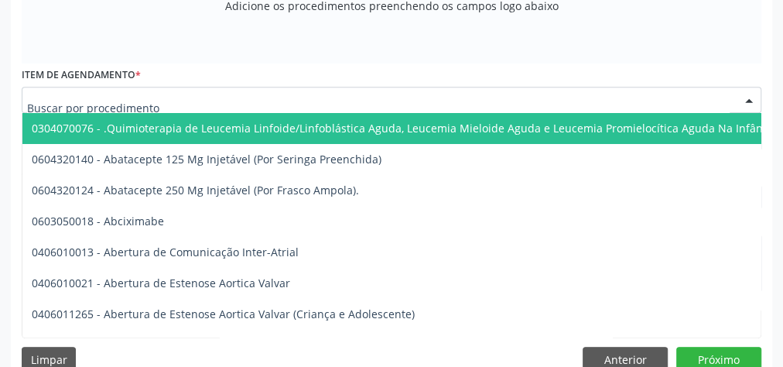
click at [422, 98] on div at bounding box center [392, 100] width 740 height 26
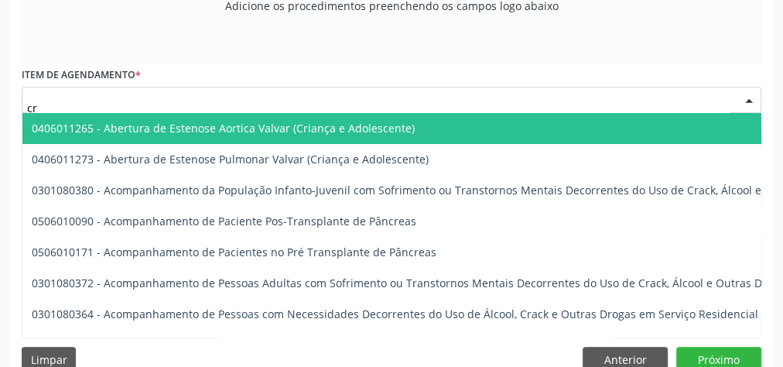
type input "c"
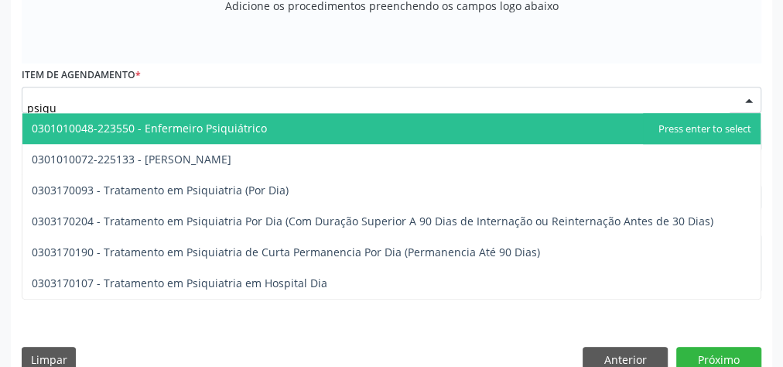
type input "psiqui"
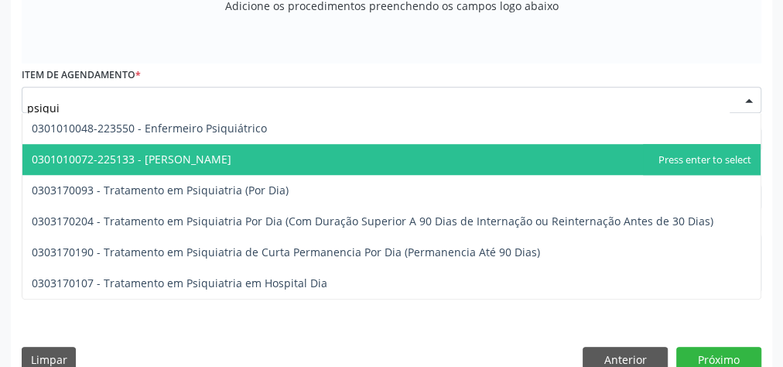
click at [227, 152] on span "0301010072-225133 - [PERSON_NAME]" at bounding box center [132, 159] width 200 height 15
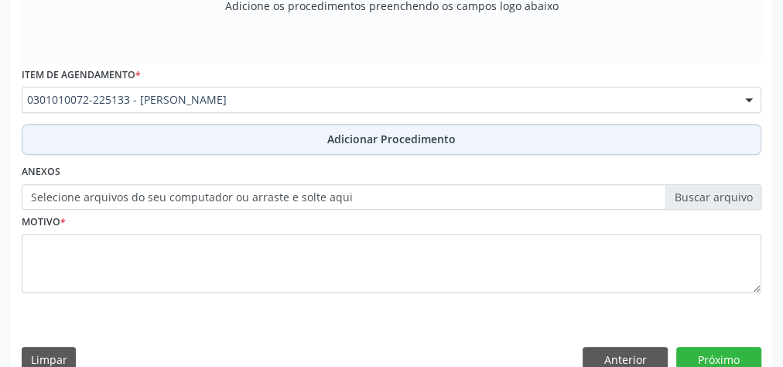
click at [376, 132] on span "Adicionar Procedimento" at bounding box center [391, 139] width 128 height 16
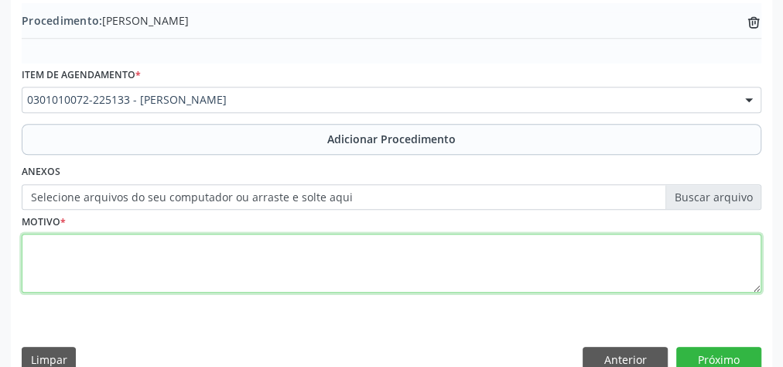
click at [279, 251] on textarea at bounding box center [392, 263] width 740 height 59
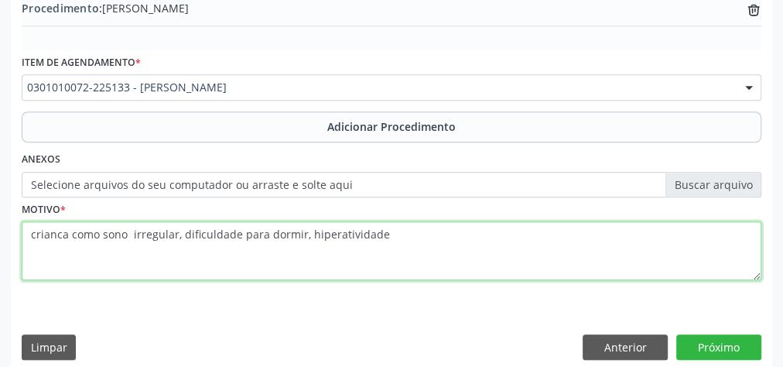
scroll to position [526, 0]
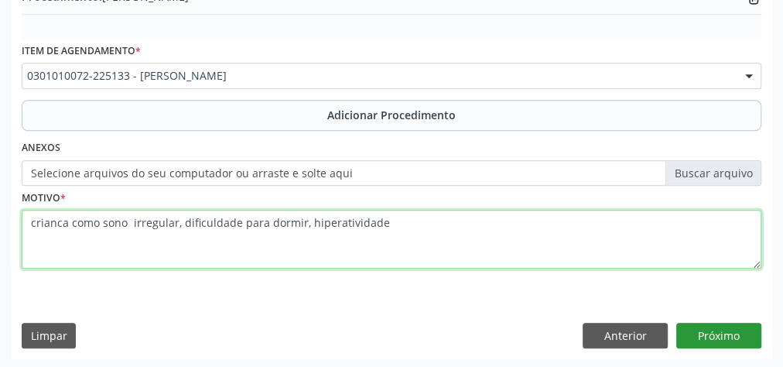
type textarea "crianca como sono irregular, dificuldade para dormir, hiperatividade"
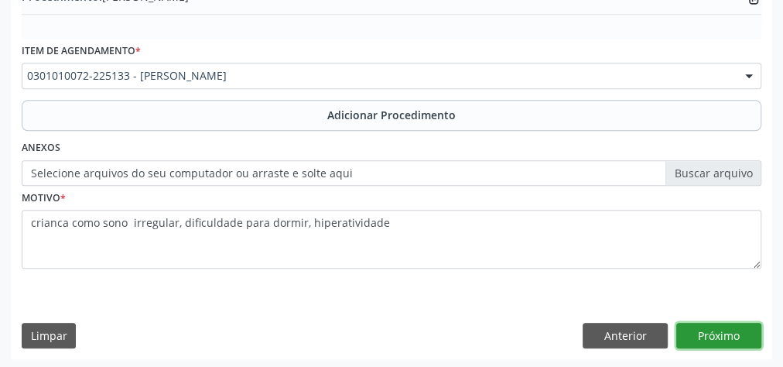
click at [732, 332] on button "Próximo" at bounding box center [718, 336] width 85 height 26
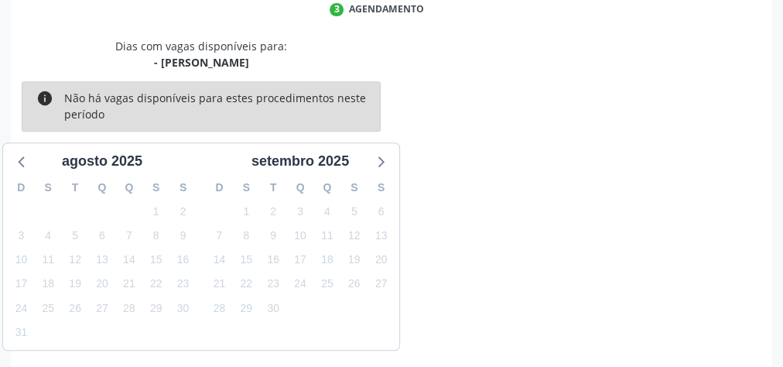
scroll to position [410, 0]
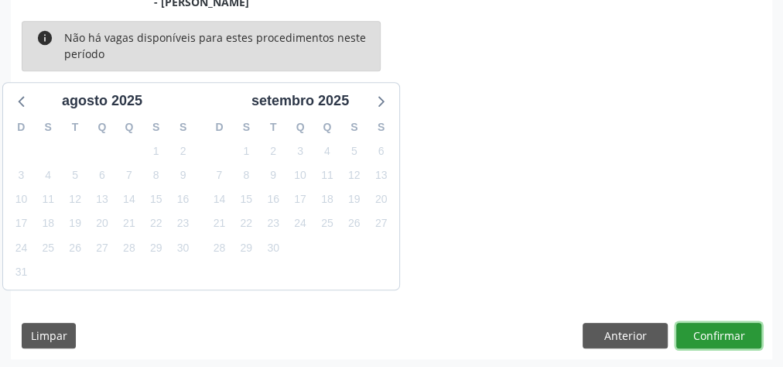
click at [732, 332] on button "Confirmar" at bounding box center [718, 336] width 85 height 26
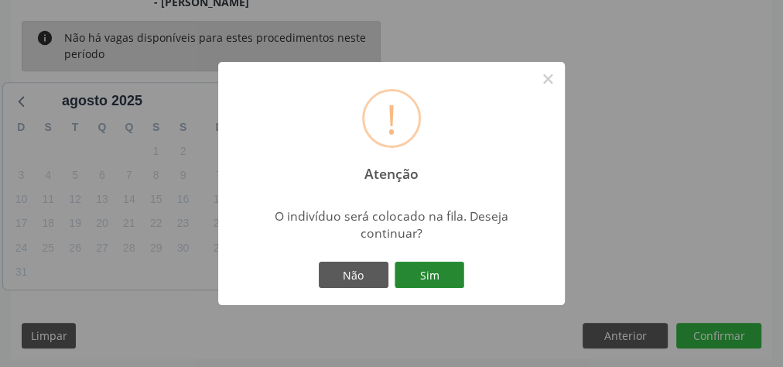
click at [441, 274] on button "Sim" at bounding box center [430, 274] width 70 height 26
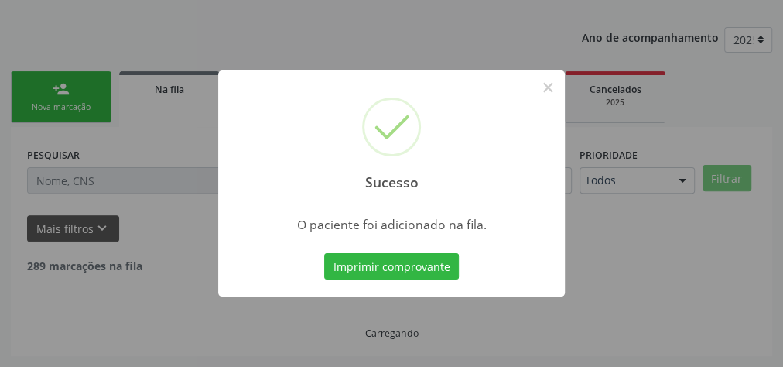
scroll to position [164, 0]
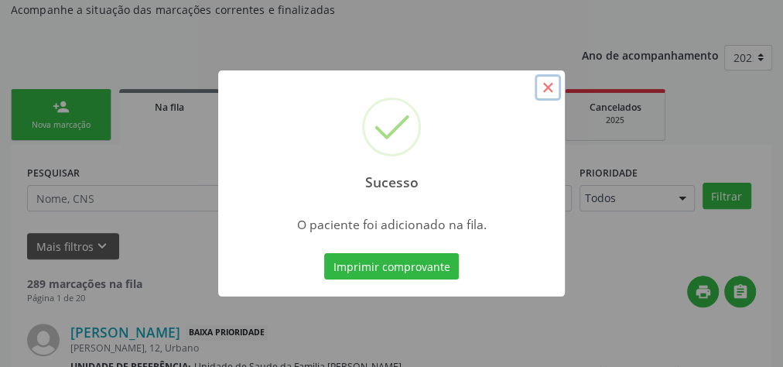
click at [543, 87] on button "×" at bounding box center [548, 87] width 26 height 26
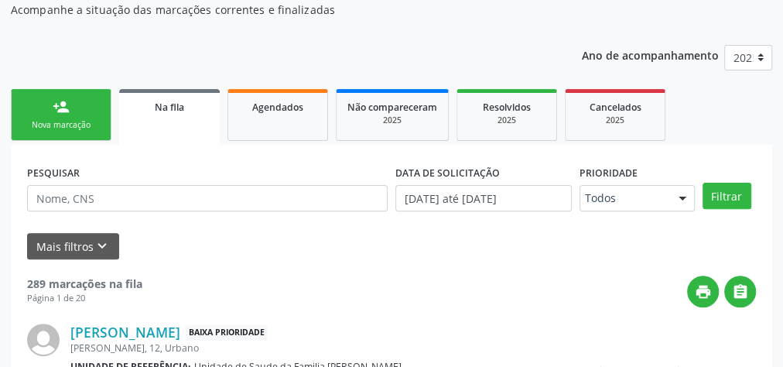
click at [62, 125] on div "Nova marcação" at bounding box center [60, 125] width 77 height 12
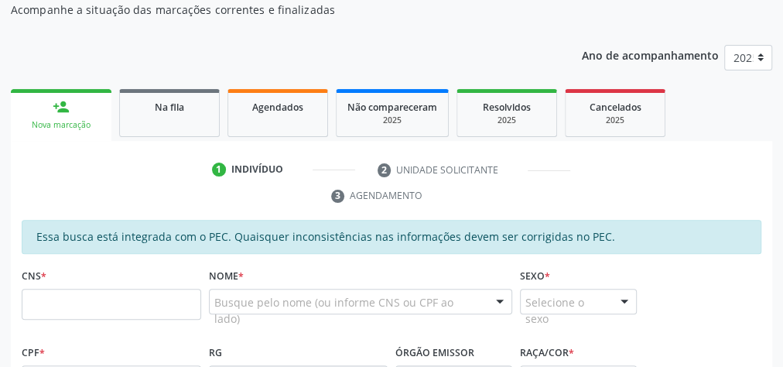
click at [62, 125] on div "Nova marcação" at bounding box center [61, 125] width 79 height 12
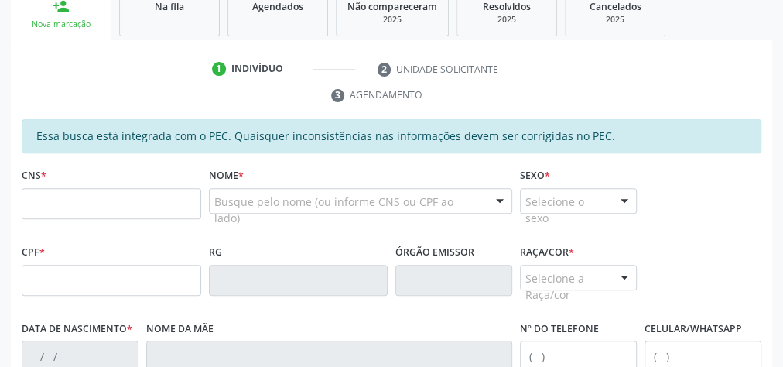
scroll to position [350, 0]
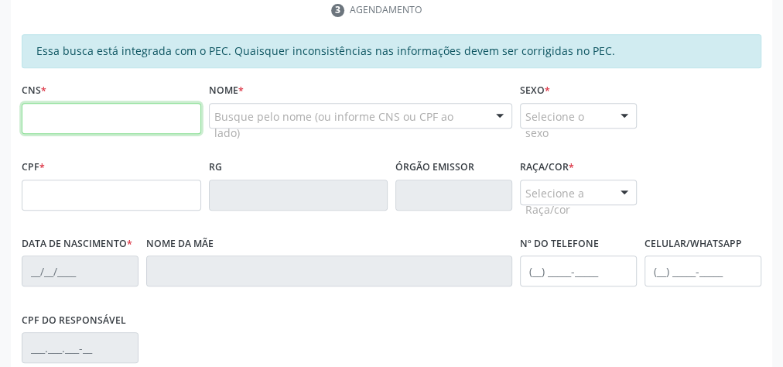
click at [108, 109] on input "text" at bounding box center [111, 118] width 179 height 31
type input "7"
type input "704 8005 9167 4742"
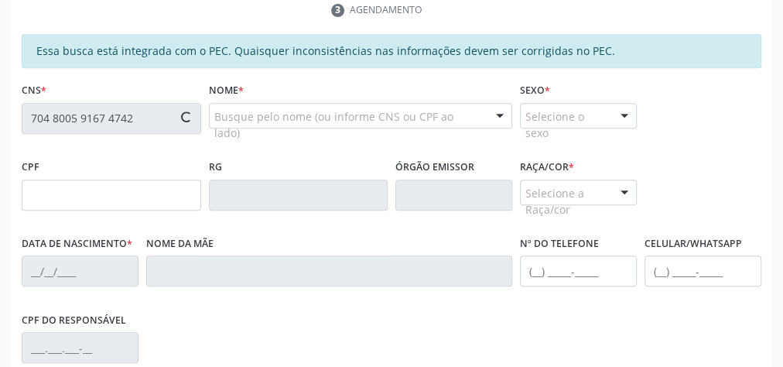
type input "235.780.845-49"
type input "23/09/1962"
type input "Antonia Luiza dos Santos"
type input "(82) 99641-7515"
type input "416"
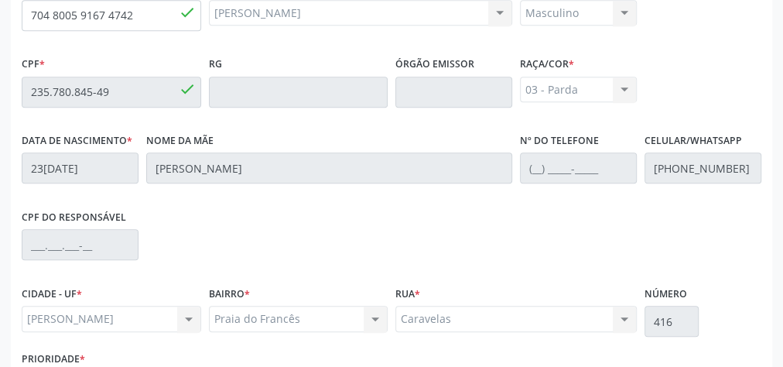
scroll to position [561, 0]
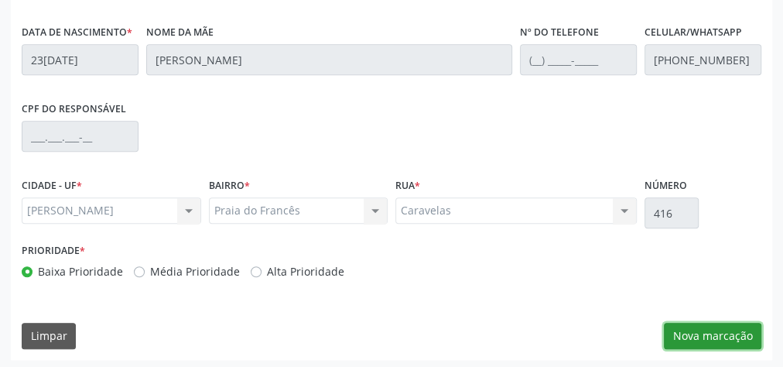
click at [716, 340] on button "Nova marcação" at bounding box center [712, 336] width 97 height 26
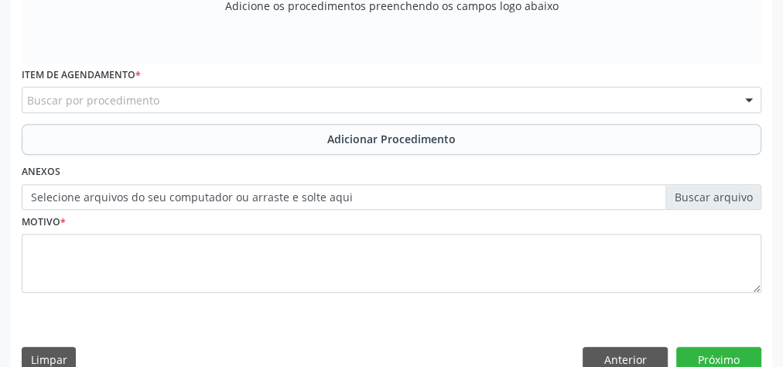
scroll to position [375, 0]
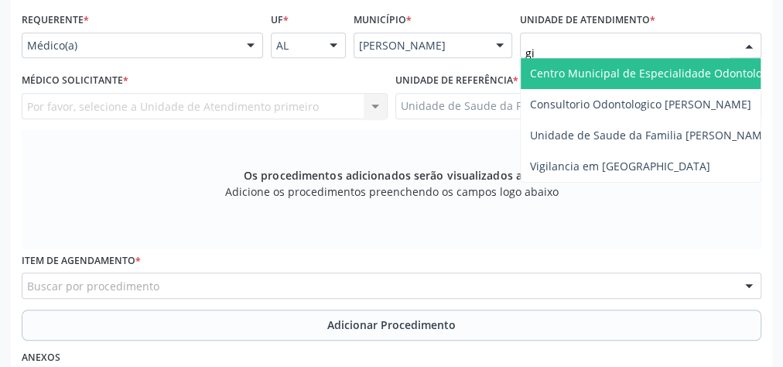
type input "gis"
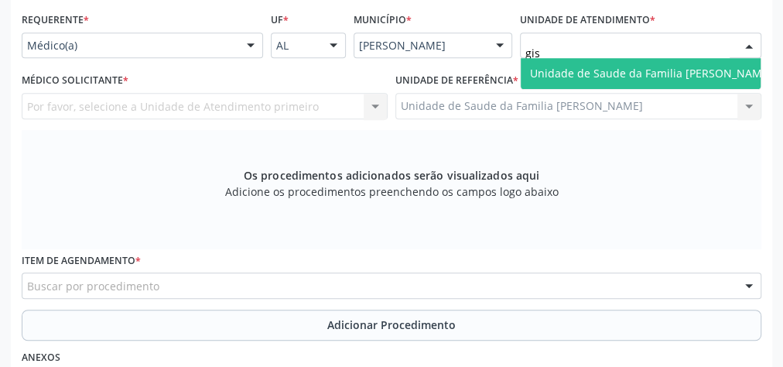
click at [633, 67] on span "Unidade de Saude da Familia [PERSON_NAME]" at bounding box center [651, 73] width 242 height 15
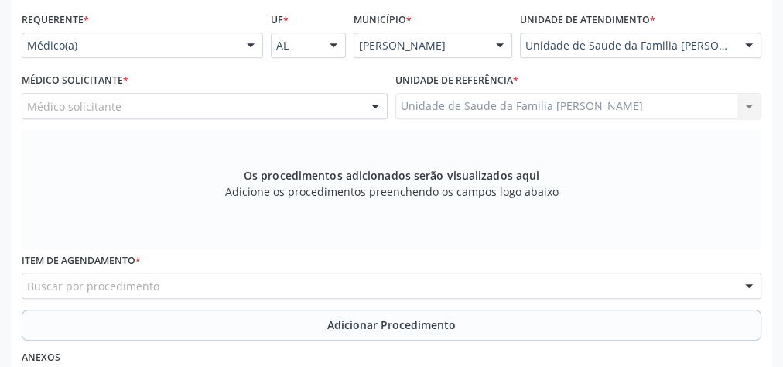
click at [367, 107] on div at bounding box center [375, 107] width 23 height 26
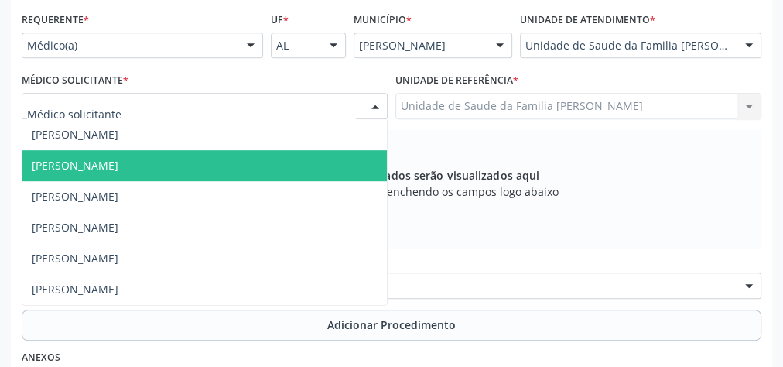
click at [118, 162] on span "[PERSON_NAME]" at bounding box center [75, 165] width 87 height 15
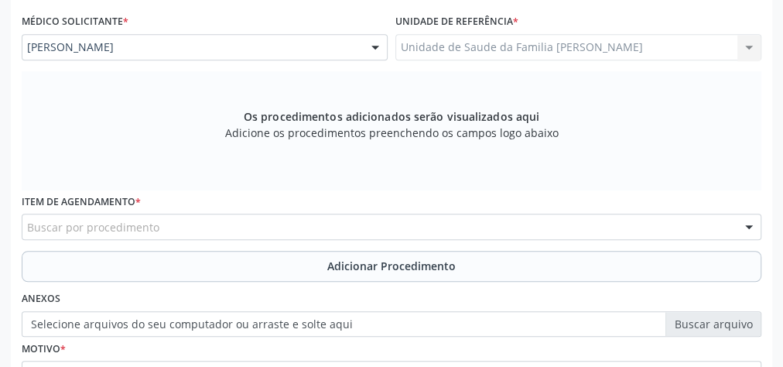
scroll to position [499, 0]
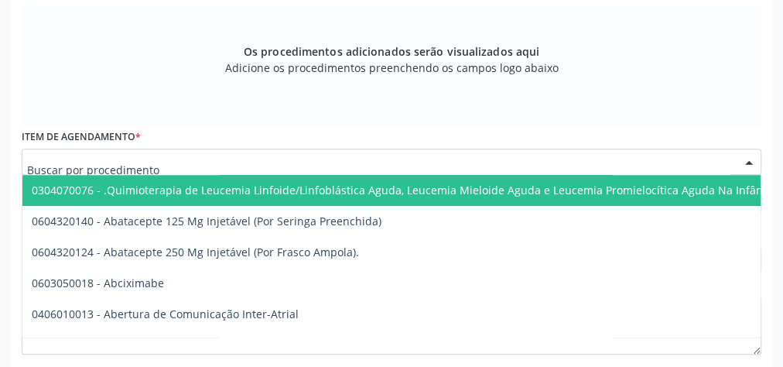
click at [252, 155] on div at bounding box center [392, 162] width 740 height 26
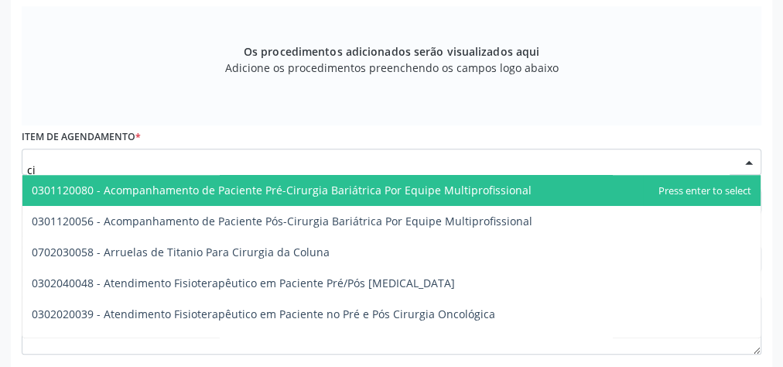
type input "c"
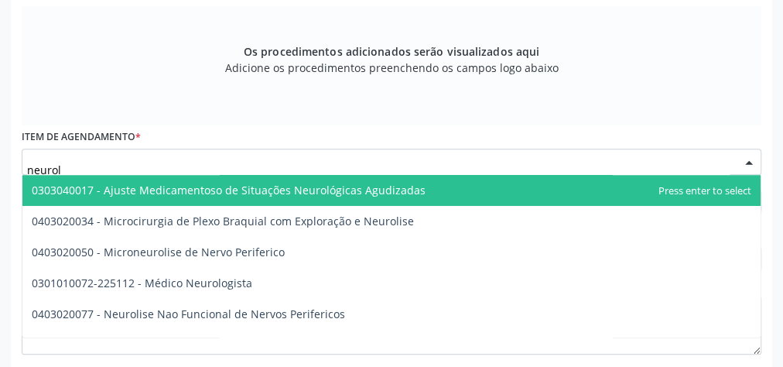
type input "neurolo"
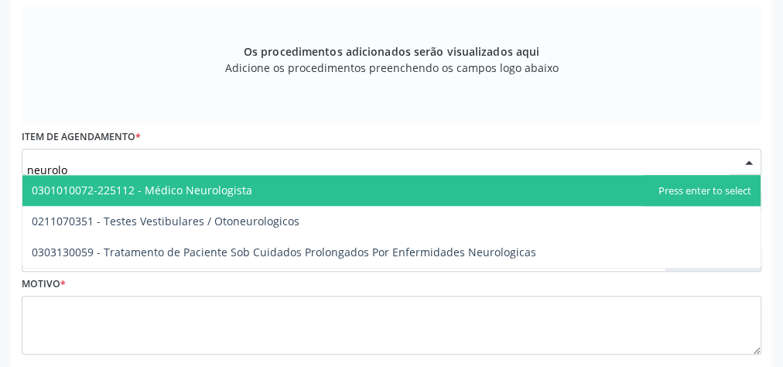
click at [241, 183] on span "0301010072-225112 - Médico Neurologista" at bounding box center [142, 190] width 220 height 15
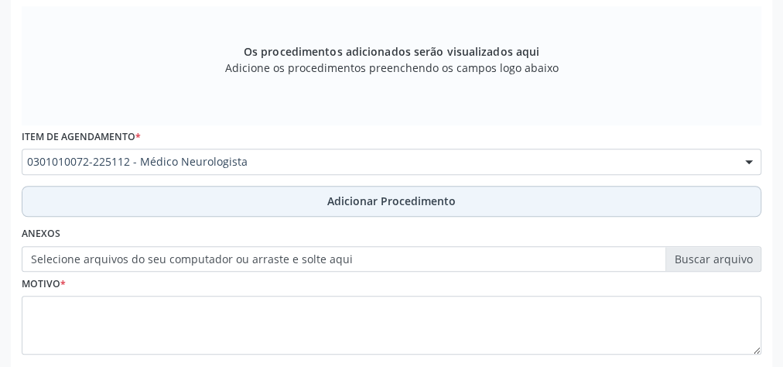
click at [374, 200] on span "Adicionar Procedimento" at bounding box center [391, 201] width 128 height 16
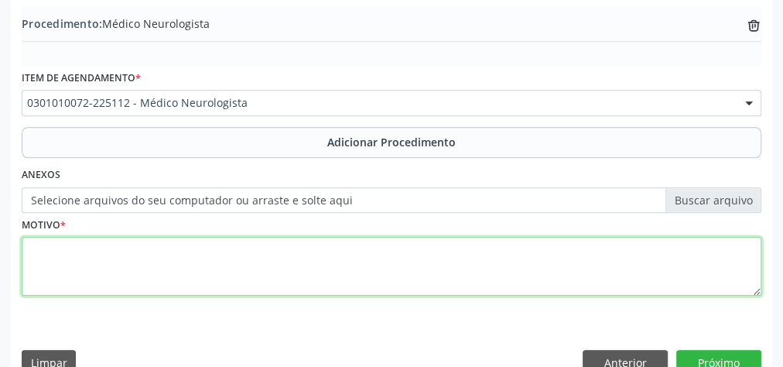
click at [287, 267] on textarea at bounding box center [392, 266] width 740 height 59
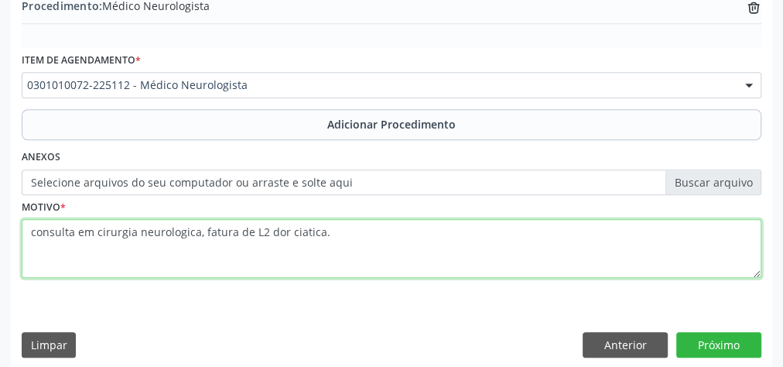
scroll to position [526, 0]
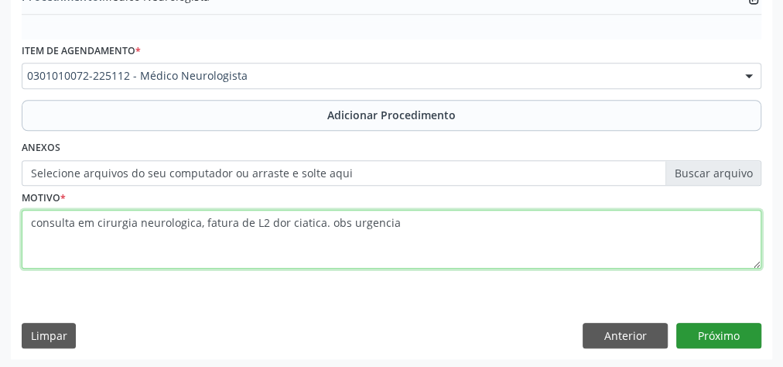
type textarea "consulta em cirurgia neurologica, fatura de L2 dor ciatica. obs urgencia"
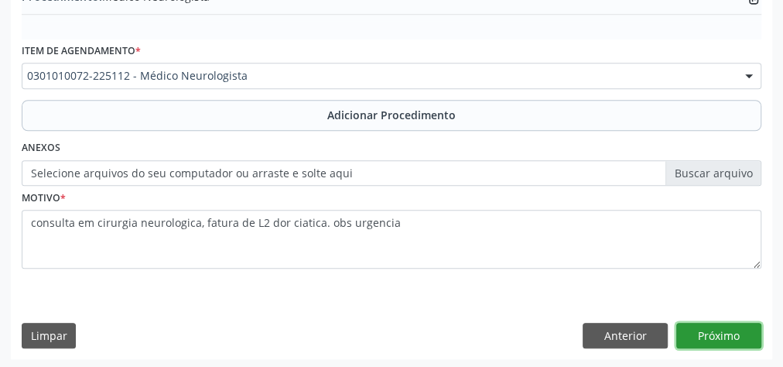
click at [749, 330] on button "Próximo" at bounding box center [718, 336] width 85 height 26
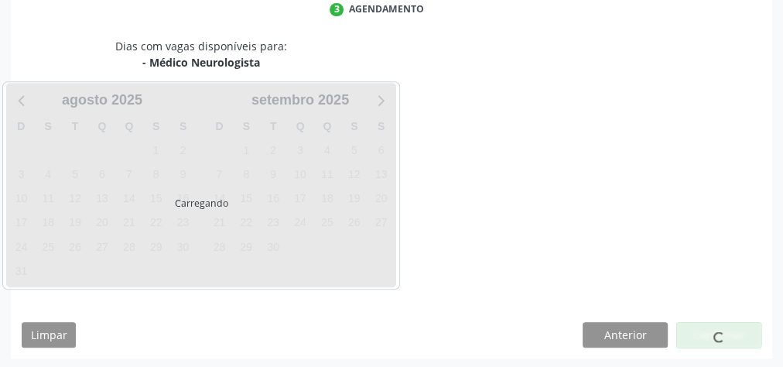
scroll to position [410, 0]
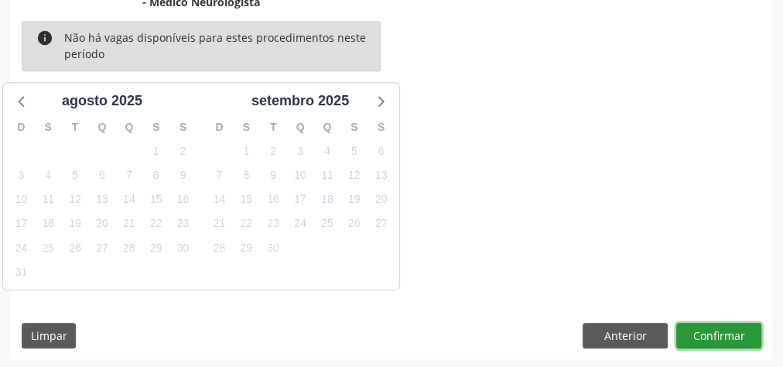
click at [749, 330] on button "Confirmar" at bounding box center [718, 336] width 85 height 26
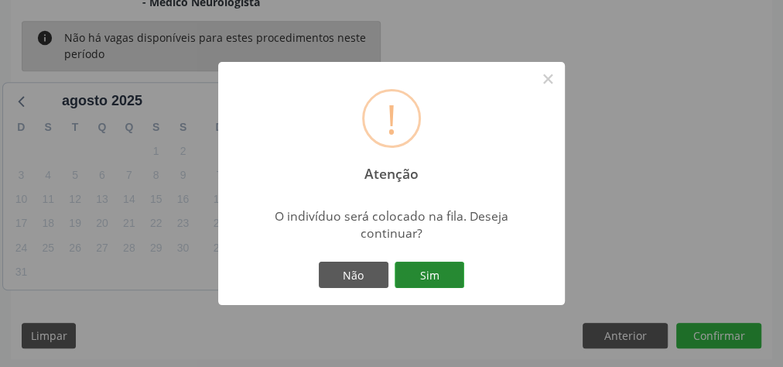
click at [444, 278] on button "Sim" at bounding box center [430, 274] width 70 height 26
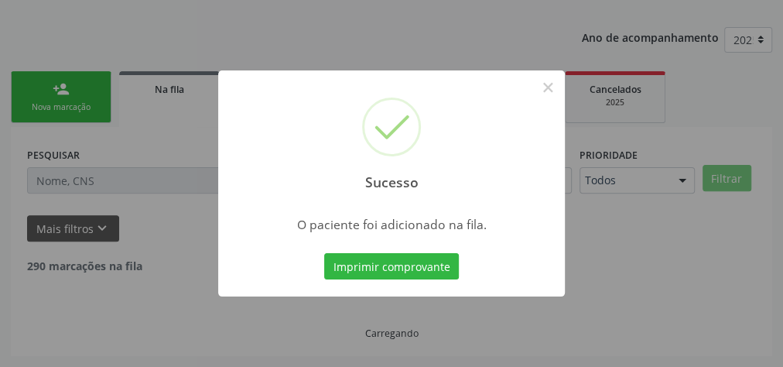
scroll to position [164, 0]
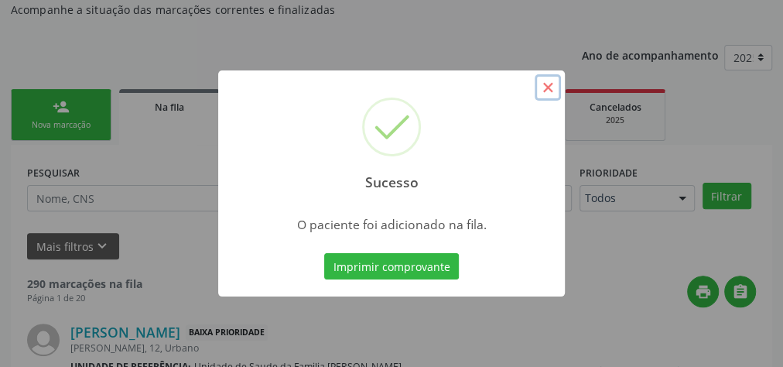
click at [547, 88] on button "×" at bounding box center [548, 87] width 26 height 26
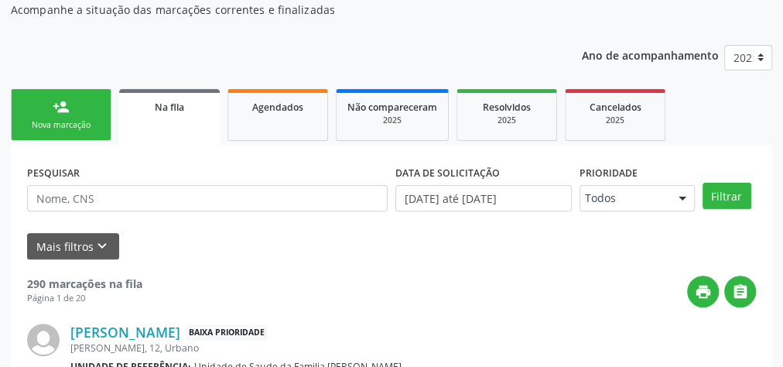
click at [56, 119] on div "Nova marcação" at bounding box center [60, 125] width 77 height 12
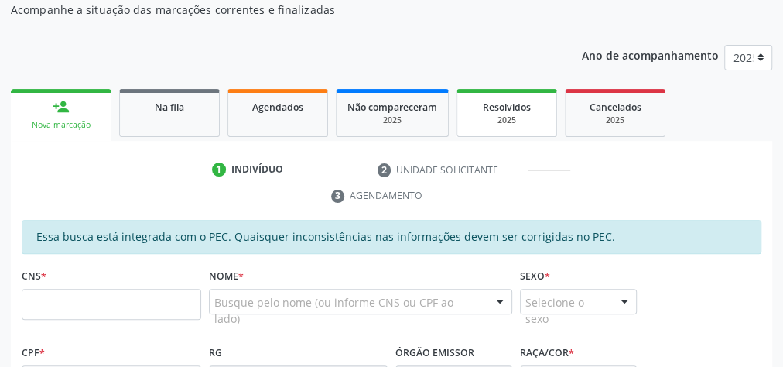
click at [513, 109] on span "Resolvidos" at bounding box center [507, 107] width 48 height 13
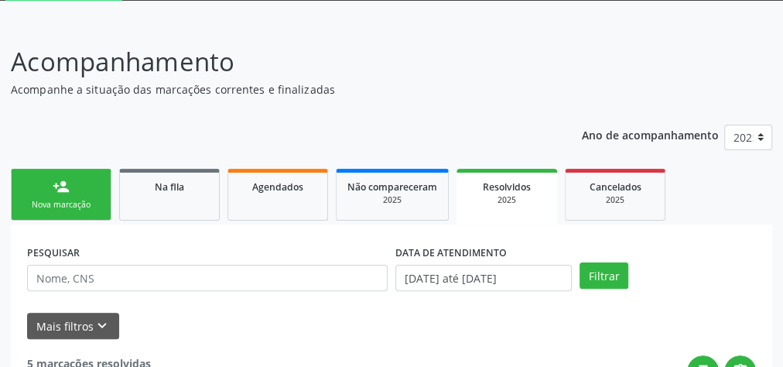
scroll to position [66, 0]
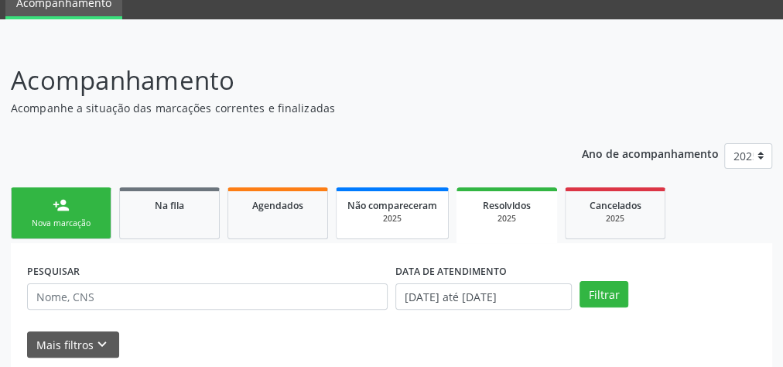
click at [374, 203] on span "Não compareceram" at bounding box center [392, 205] width 90 height 13
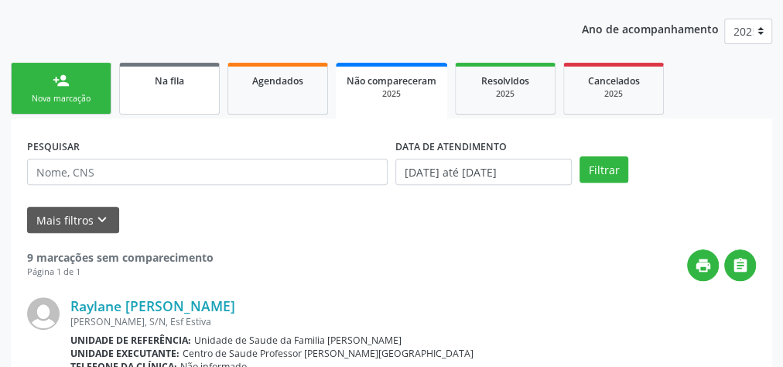
scroll to position [114, 0]
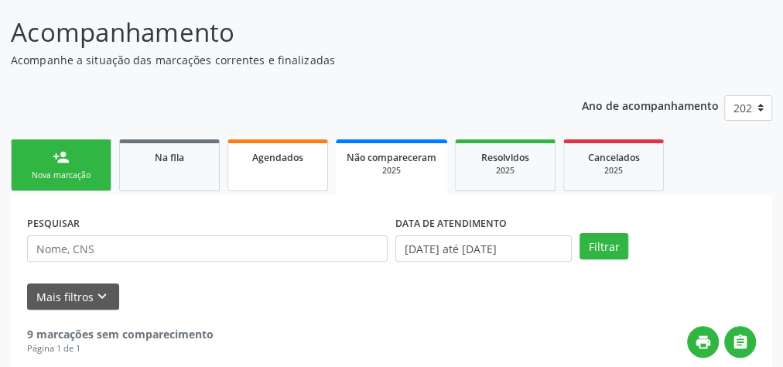
click at [281, 158] on span "Agendados" at bounding box center [277, 157] width 51 height 13
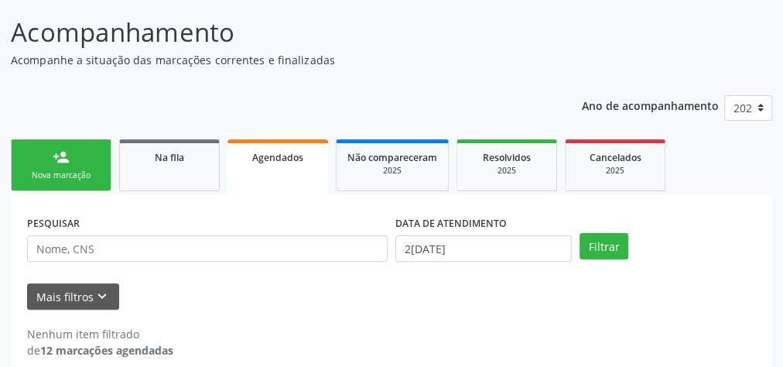
scroll to position [131, 0]
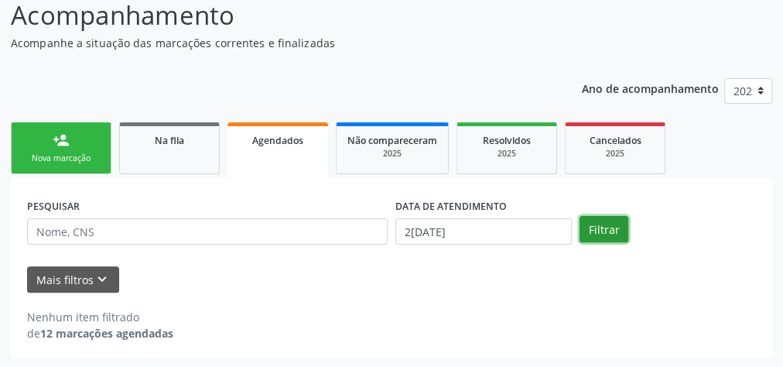
click at [592, 233] on button "Filtrar" at bounding box center [603, 229] width 49 height 26
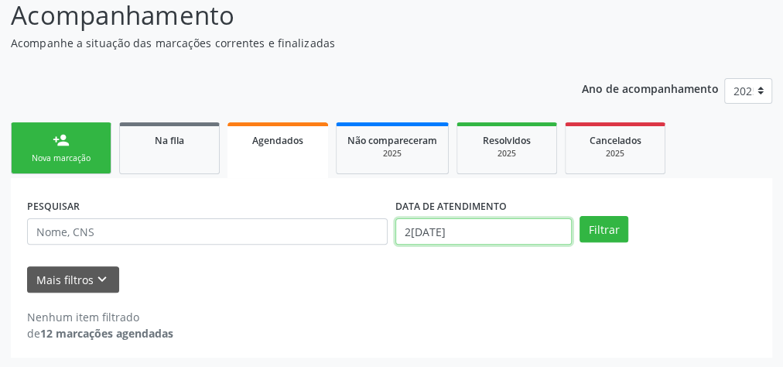
click at [413, 228] on input "25/08/2025" at bounding box center [483, 231] width 176 height 26
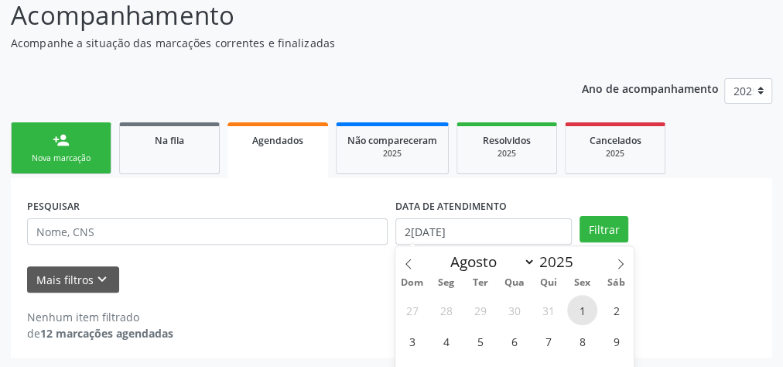
click at [585, 314] on span "1" at bounding box center [582, 310] width 30 height 30
type input "01/08/2025"
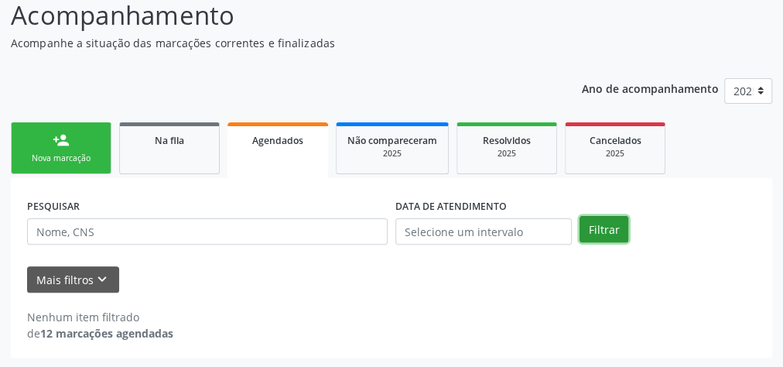
click at [600, 227] on button "Filtrar" at bounding box center [603, 229] width 49 height 26
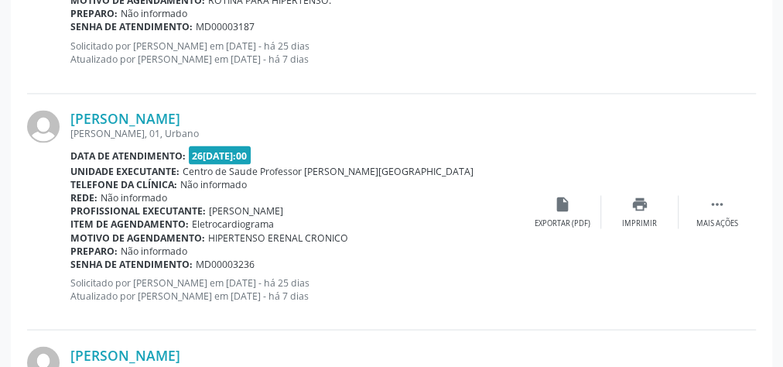
scroll to position [1183, 0]
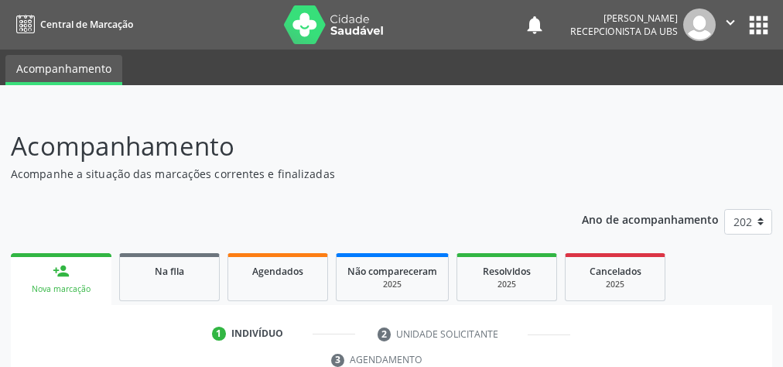
scroll to position [281, 0]
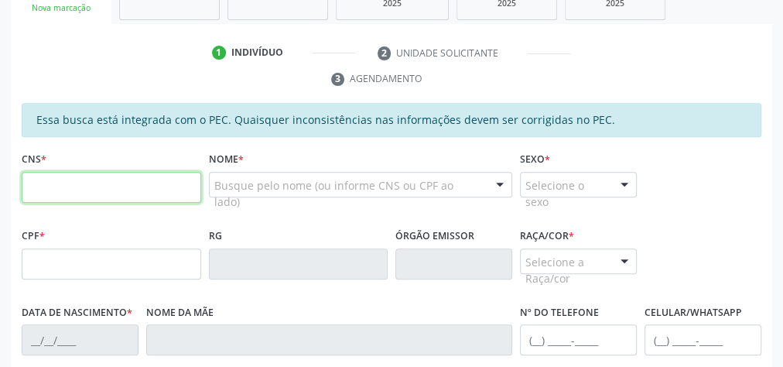
click at [152, 184] on input "text" at bounding box center [111, 187] width 179 height 31
type input "700 0051 1304 0805"
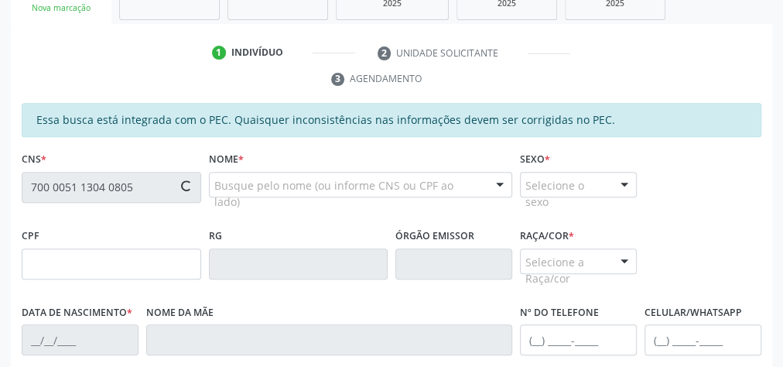
type input "644.082.724-34"
type input "[DATE]"
type input "[PERSON_NAME]"
type input "[PHONE_NUMBER]"
type input "06"
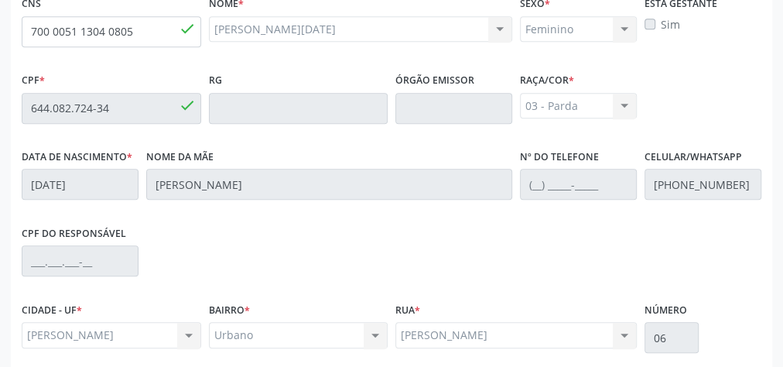
scroll to position [561, 0]
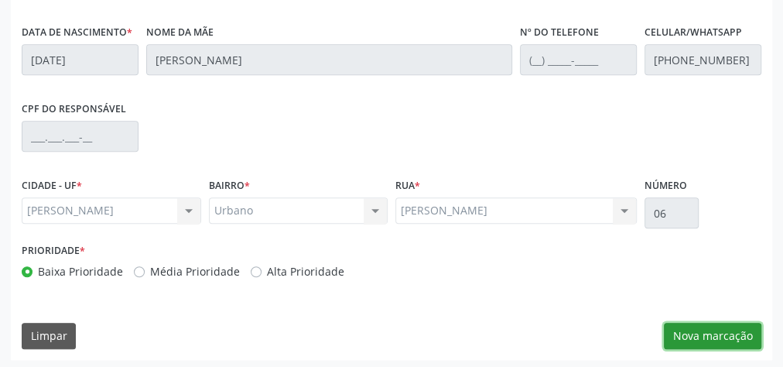
click at [713, 323] on button "Nova marcação" at bounding box center [712, 336] width 97 height 26
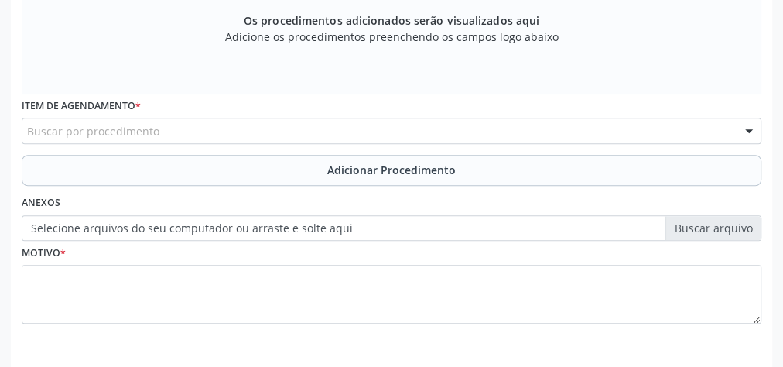
scroll to position [437, 0]
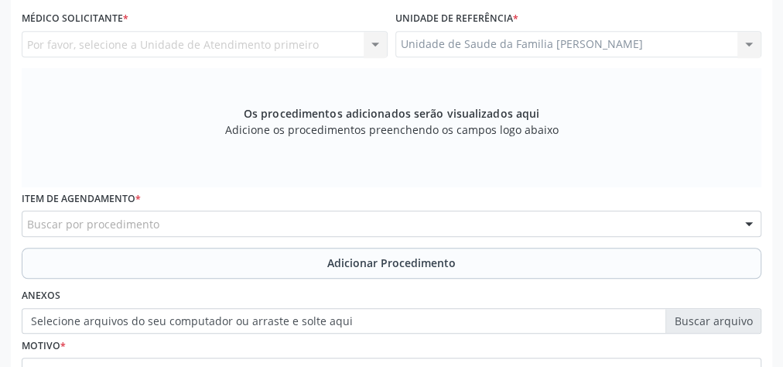
click at [661, 43] on div "Unidade de Saude da Familia [PERSON_NAME] Unidade de Saude da Familia Gislene M…" at bounding box center [578, 44] width 366 height 26
click at [634, 39] on div "Unidade de Saude da Familia [PERSON_NAME] Unidade de Saude da Familia Gislene M…" at bounding box center [578, 44] width 366 height 26
click at [751, 39] on div "Unidade de Saude da Familia [PERSON_NAME] Unidade de Saude da Familia Gislene M…" at bounding box center [578, 44] width 366 height 26
click at [675, 49] on div "Unidade de Saude da Familia [PERSON_NAME] Unidade de Saude da Familia Gislene M…" at bounding box center [578, 44] width 366 height 26
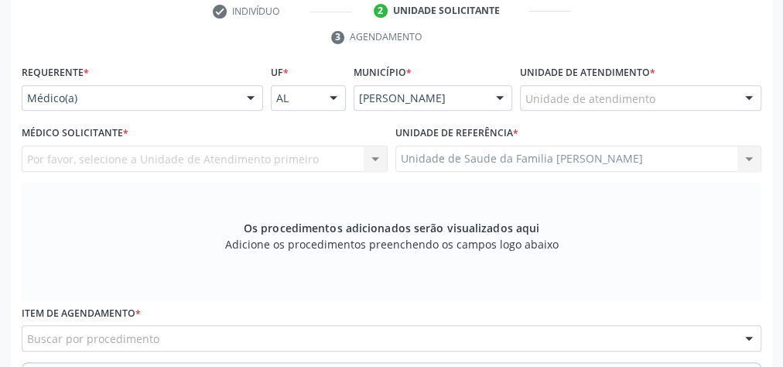
scroll to position [313, 0]
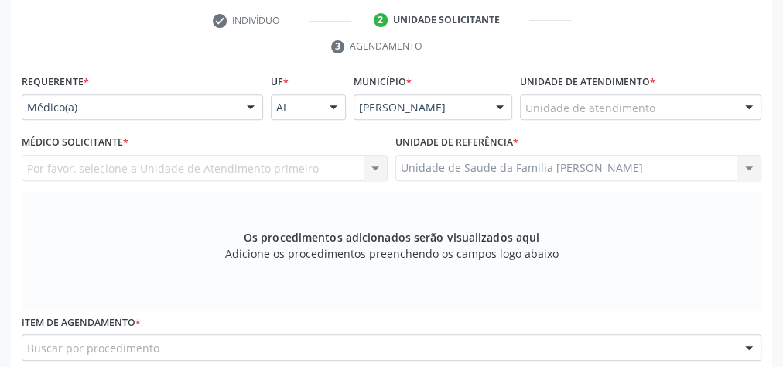
click at [652, 102] on div "Unidade de atendimento" at bounding box center [640, 107] width 241 height 26
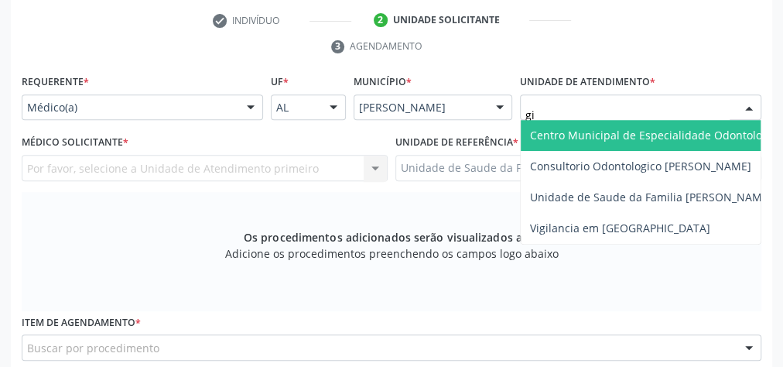
type input "gis"
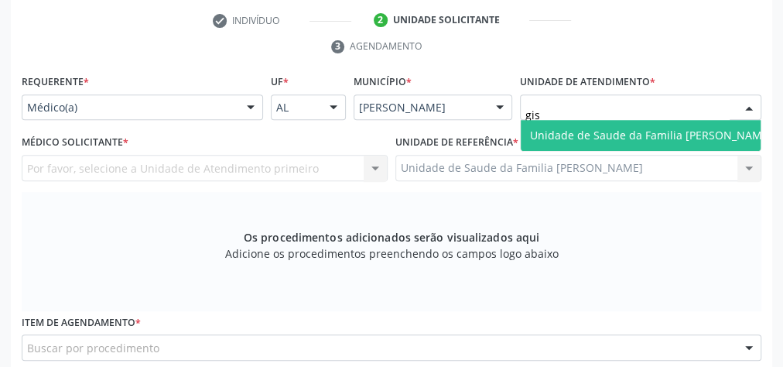
click at [640, 131] on span "Unidade de Saude da Familia [PERSON_NAME]" at bounding box center [651, 135] width 242 height 15
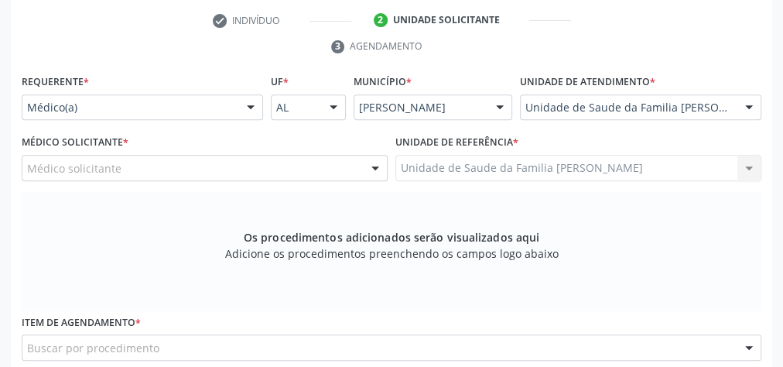
click at [373, 164] on div at bounding box center [375, 169] width 23 height 26
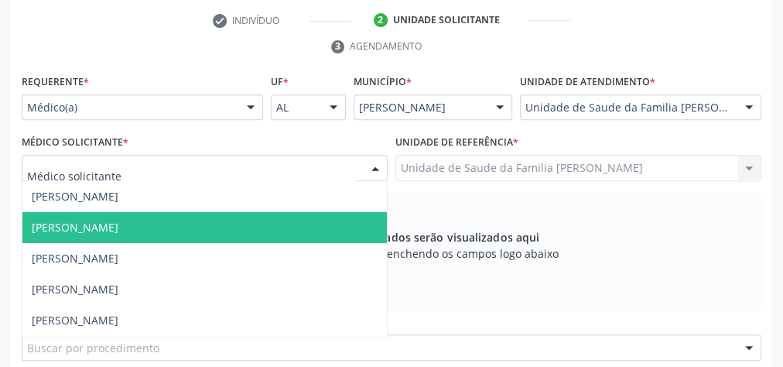
click at [118, 220] on span "[PERSON_NAME]" at bounding box center [75, 227] width 87 height 15
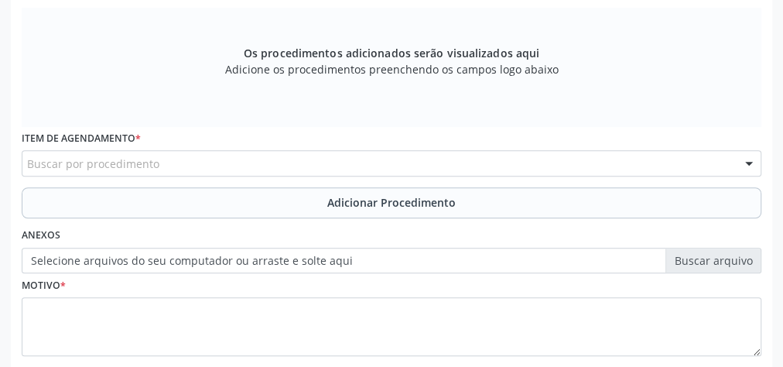
scroll to position [499, 0]
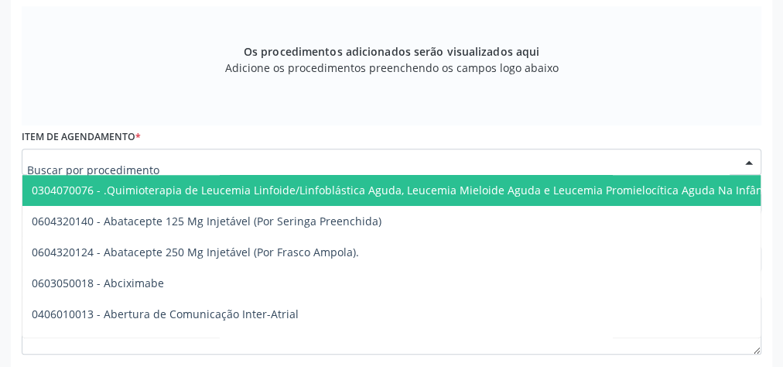
click at [337, 152] on div at bounding box center [392, 162] width 740 height 26
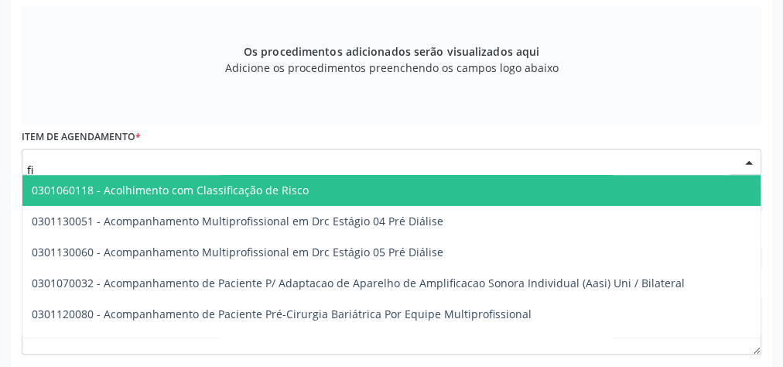
type input "f"
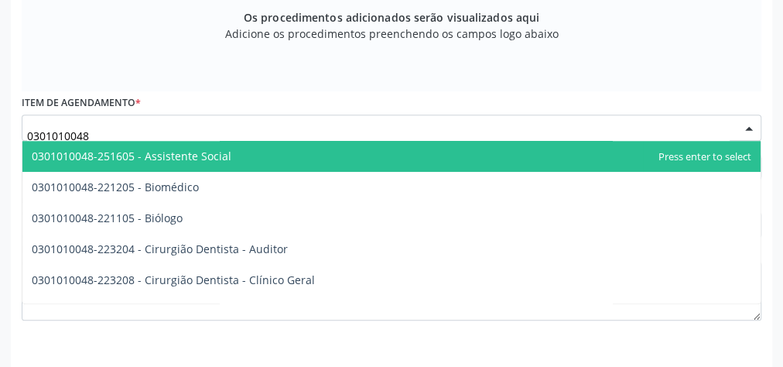
scroll to position [561, 0]
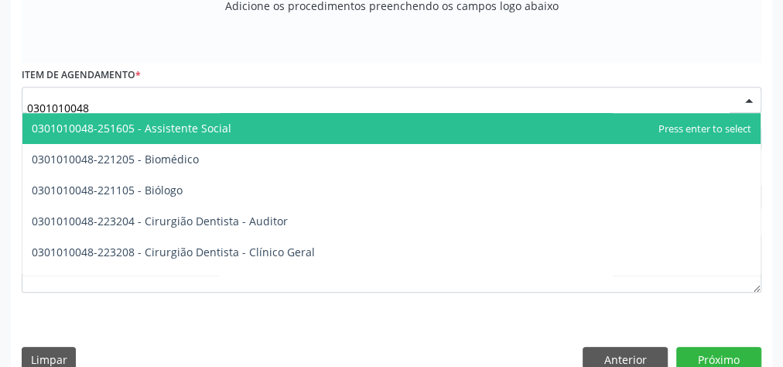
click at [133, 94] on input "0301010048" at bounding box center [378, 107] width 702 height 31
type input "0"
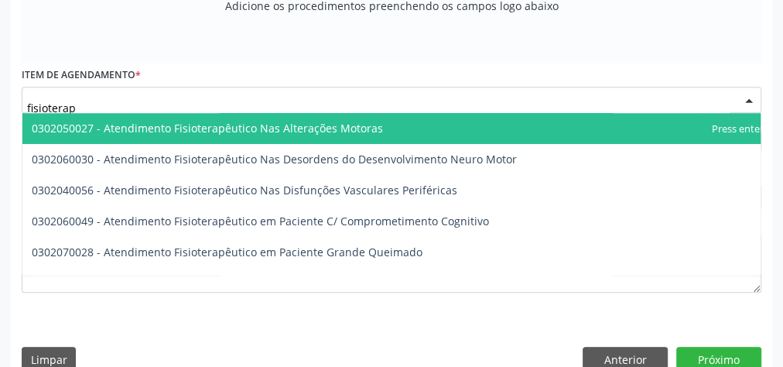
click at [256, 127] on span "0302050027 - Atendimento Fisioterapêutico Nas Alterações Motoras" at bounding box center [207, 128] width 351 height 15
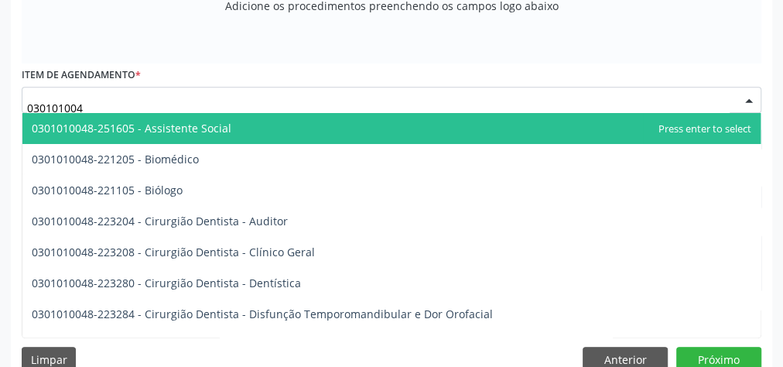
type input "0301010048"
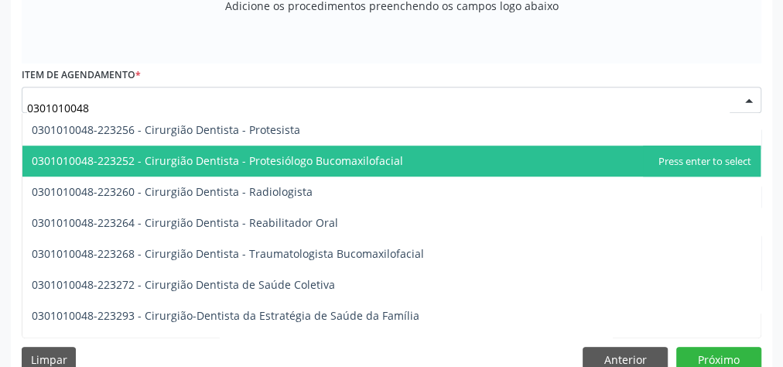
scroll to position [619, 0]
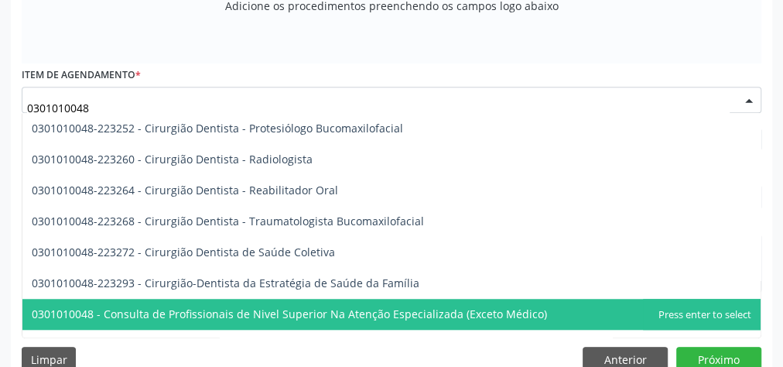
click at [219, 313] on span "0301010048 - Consulta de Profissionais de Nivel Superior Na Atenção Especializa…" at bounding box center [289, 313] width 515 height 15
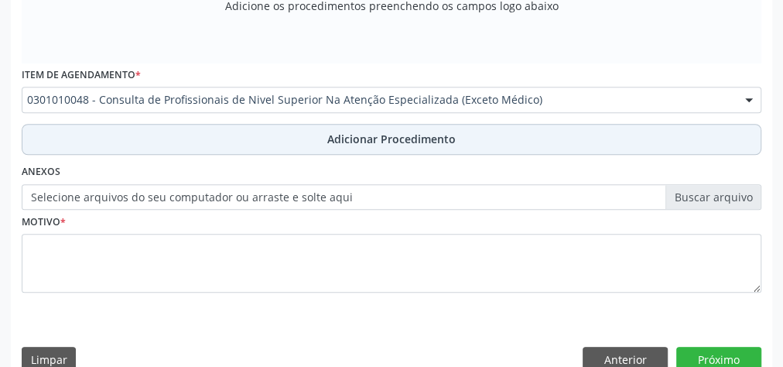
click at [368, 145] on button "Adicionar Procedimento" at bounding box center [392, 139] width 740 height 31
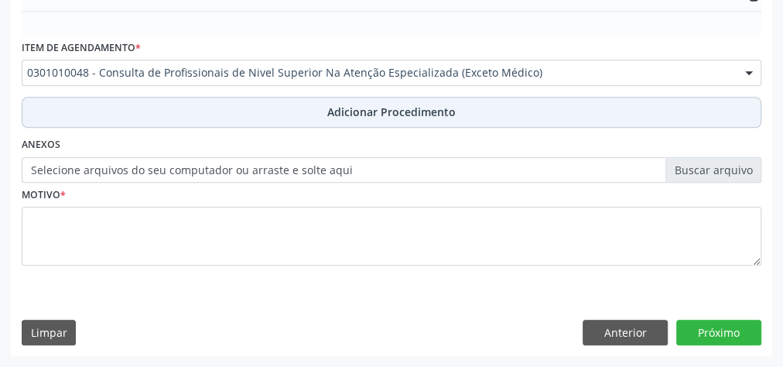
scroll to position [502, 0]
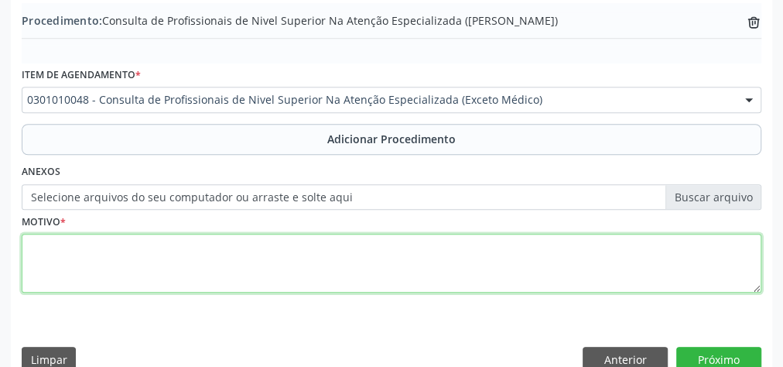
click at [303, 248] on textarea at bounding box center [392, 263] width 740 height 59
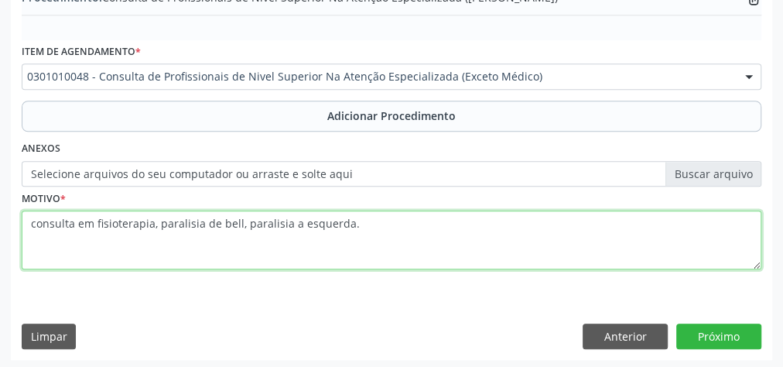
scroll to position [526, 0]
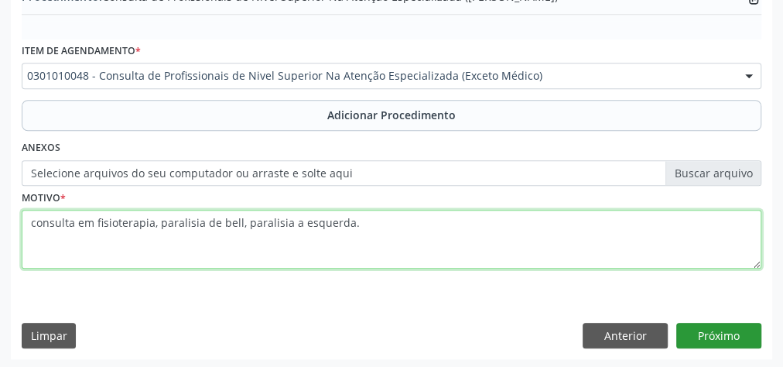
type textarea "consulta em fisioterapia, paralisia de bell, paralisia a esquerda."
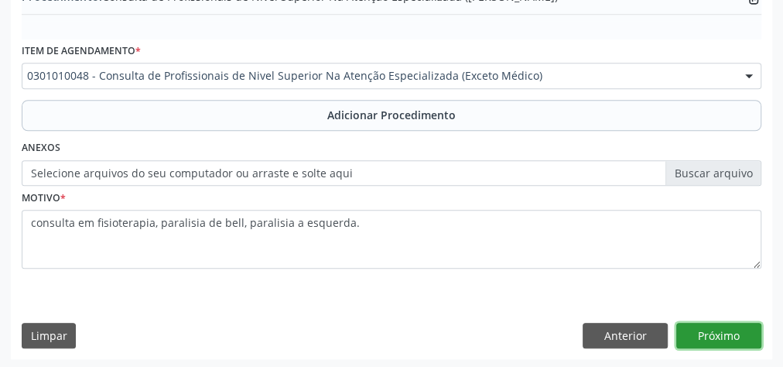
click at [739, 326] on button "Próximo" at bounding box center [718, 336] width 85 height 26
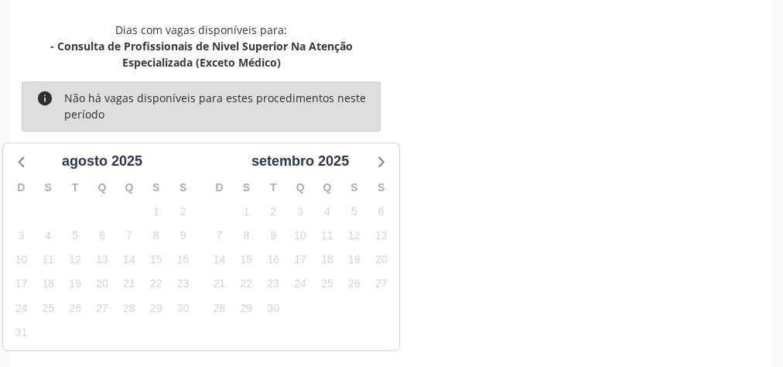
scroll to position [426, 0]
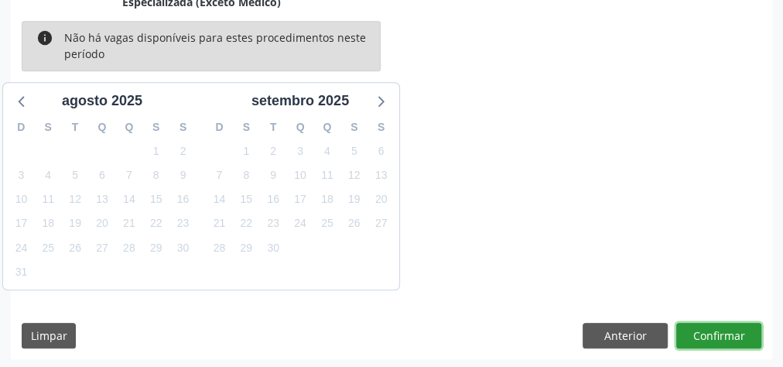
click at [730, 329] on button "Confirmar" at bounding box center [718, 336] width 85 height 26
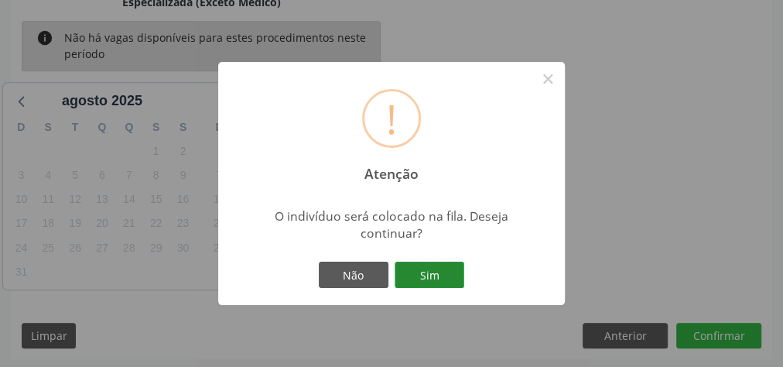
click at [449, 273] on button "Sim" at bounding box center [430, 274] width 70 height 26
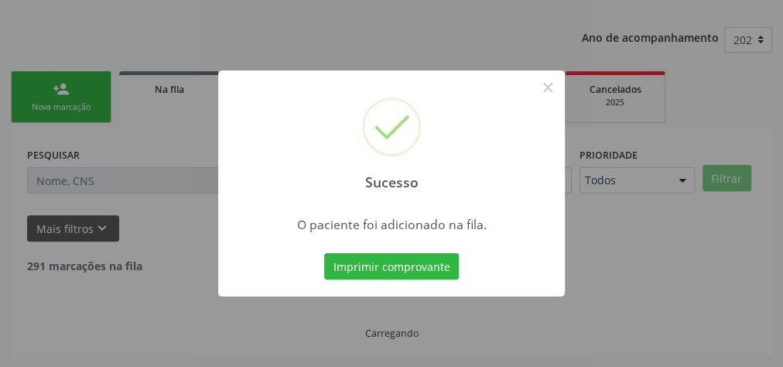
scroll to position [164, 0]
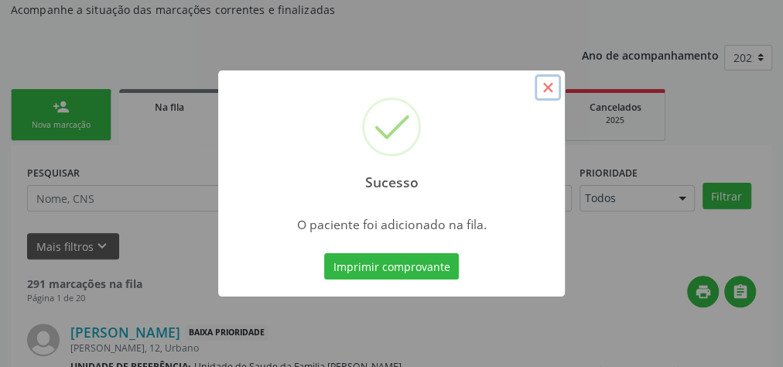
click at [543, 89] on button "×" at bounding box center [548, 87] width 26 height 26
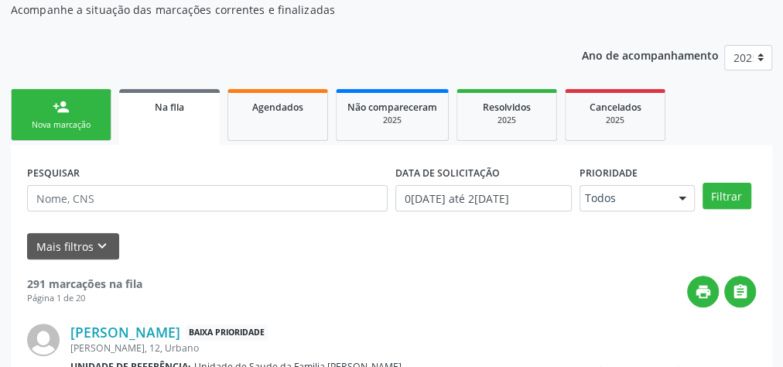
click at [69, 123] on div "Nova marcação" at bounding box center [60, 125] width 77 height 12
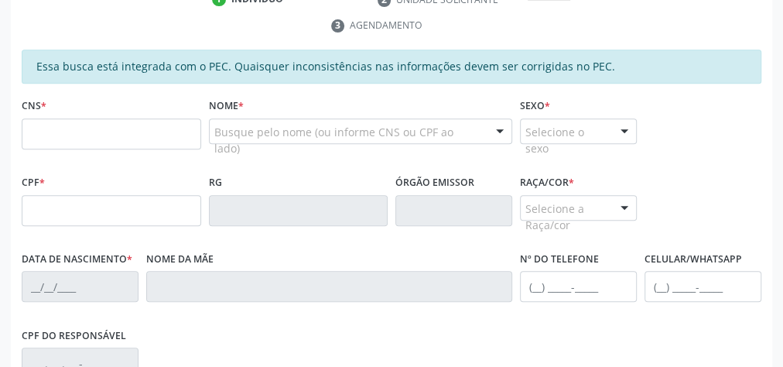
scroll to position [350, 0]
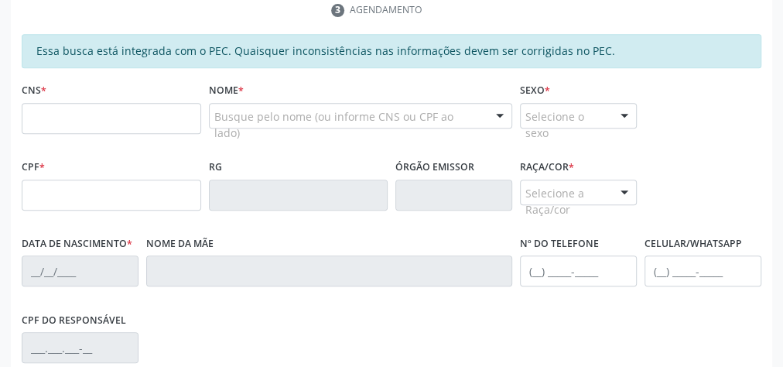
click at [205, 170] on div "RG" at bounding box center [298, 194] width 187 height 77
click at [202, 169] on div "CPF * RG Órgão emissor Raça/cor * Selecione a Raça/cor 01 - Branca 02 - Preta 0…" at bounding box center [391, 194] width 747 height 77
click at [206, 167] on div "RG" at bounding box center [298, 194] width 187 height 77
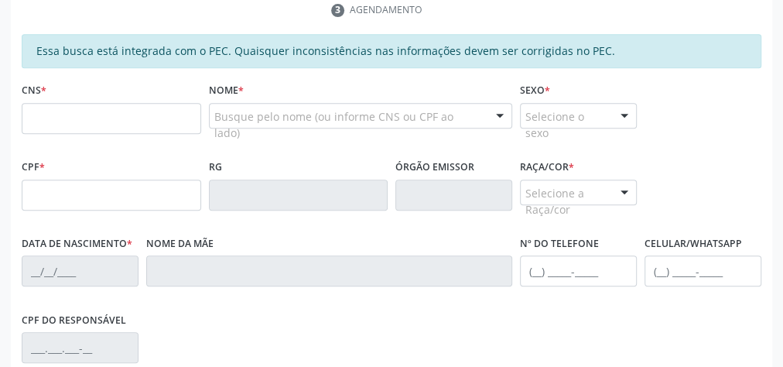
click at [206, 167] on div "RG" at bounding box center [298, 194] width 187 height 77
